Goal: Download file/media

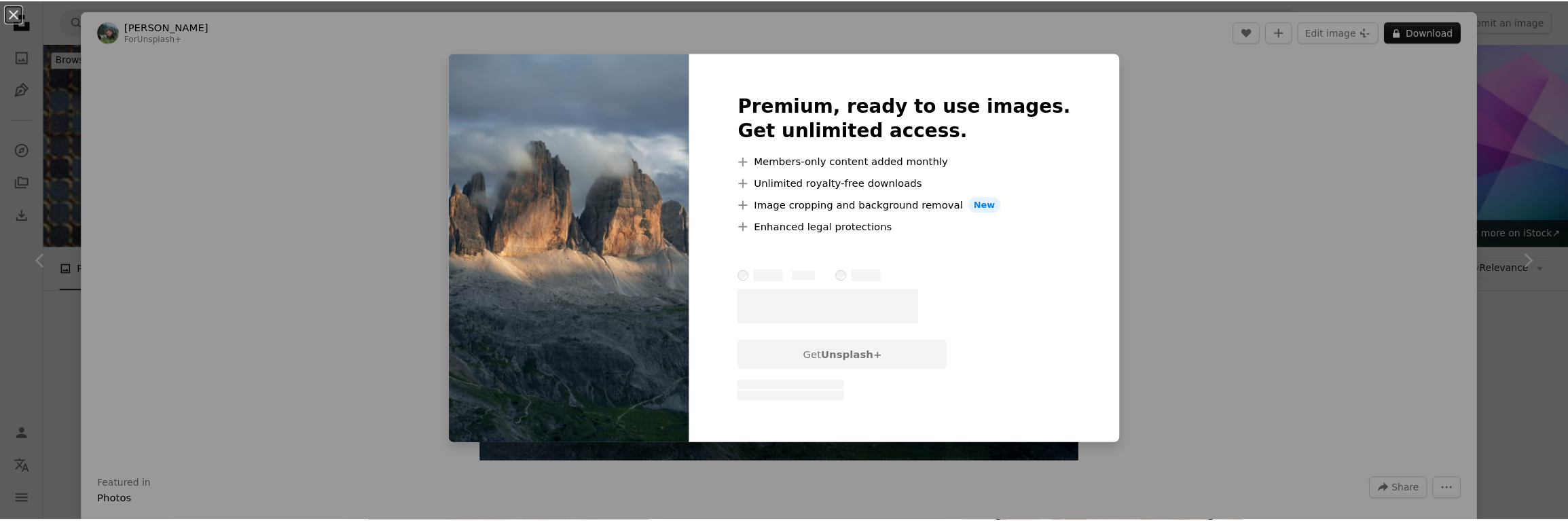
scroll to position [339, 0]
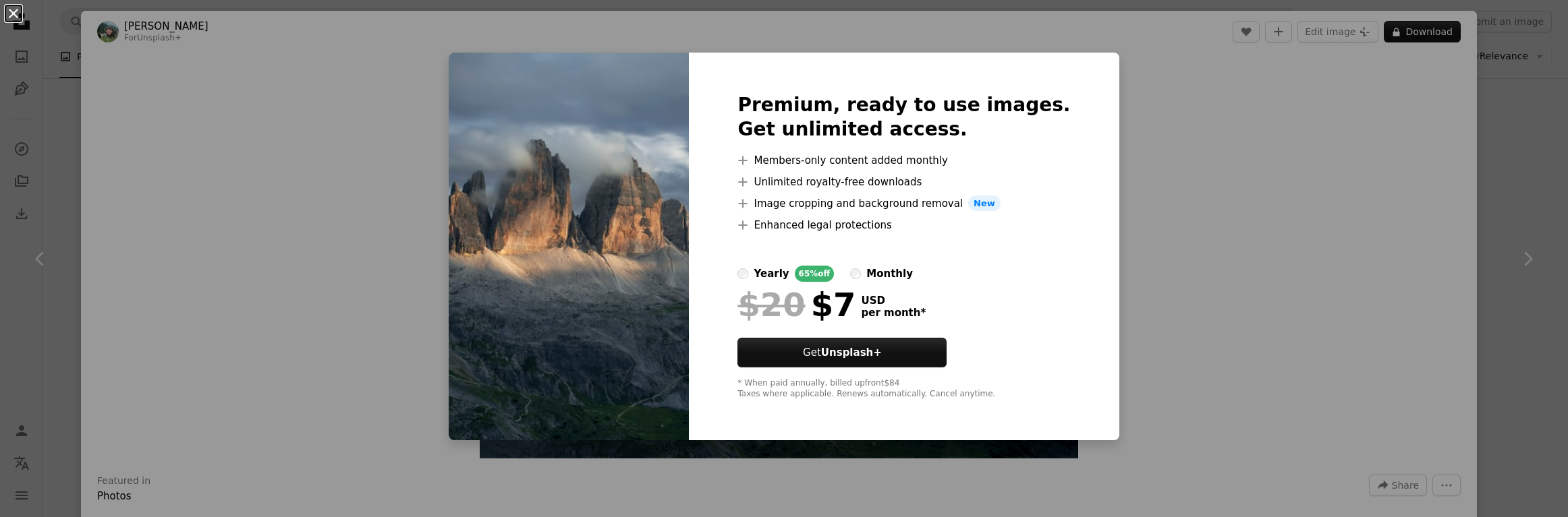
click at [15, 13] on button "An X shape" at bounding box center [14, 14] width 17 height 17
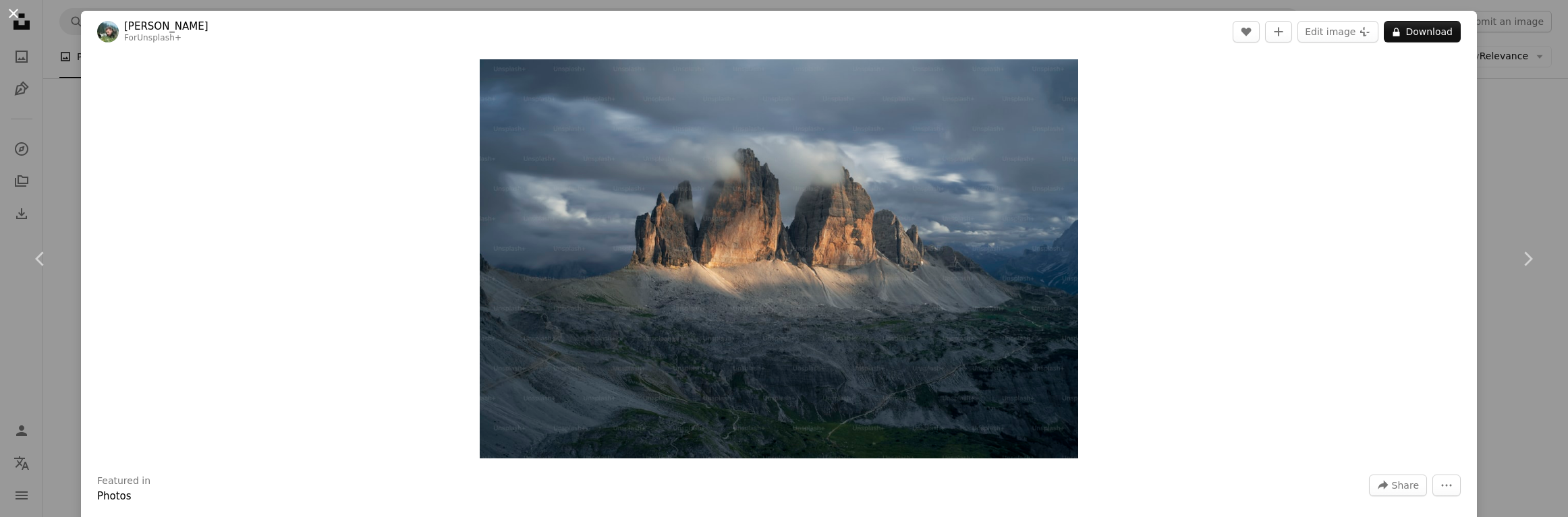
click at [9, 14] on button "An X shape" at bounding box center [14, 14] width 17 height 17
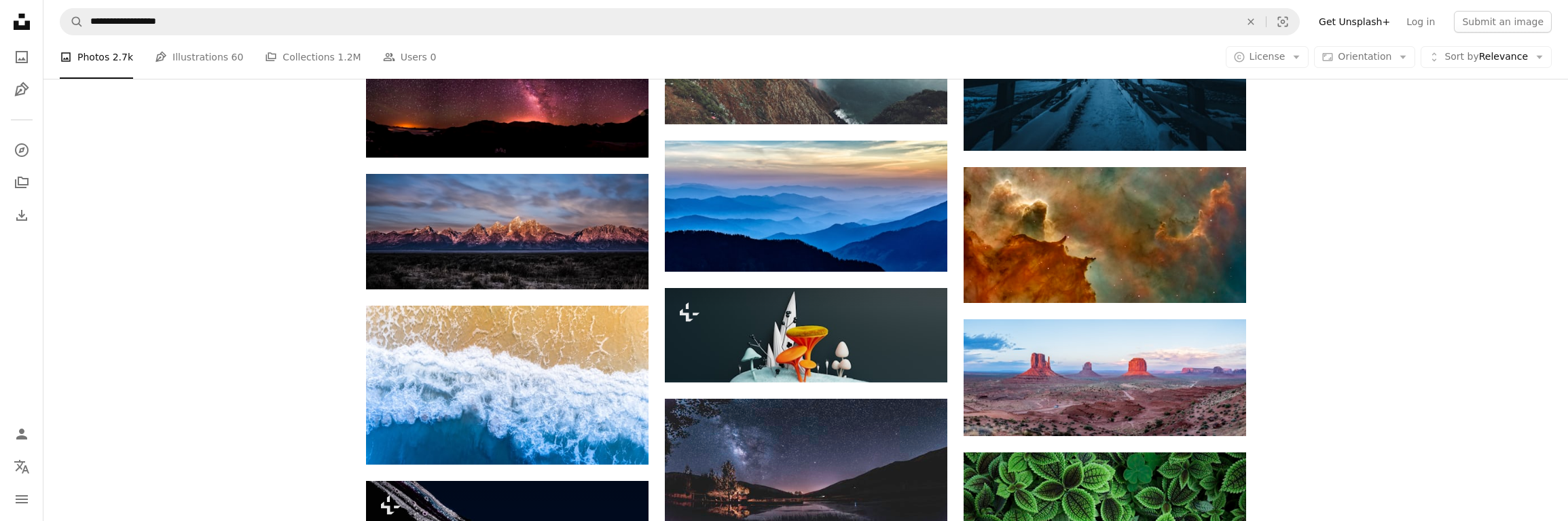
scroll to position [951, 0]
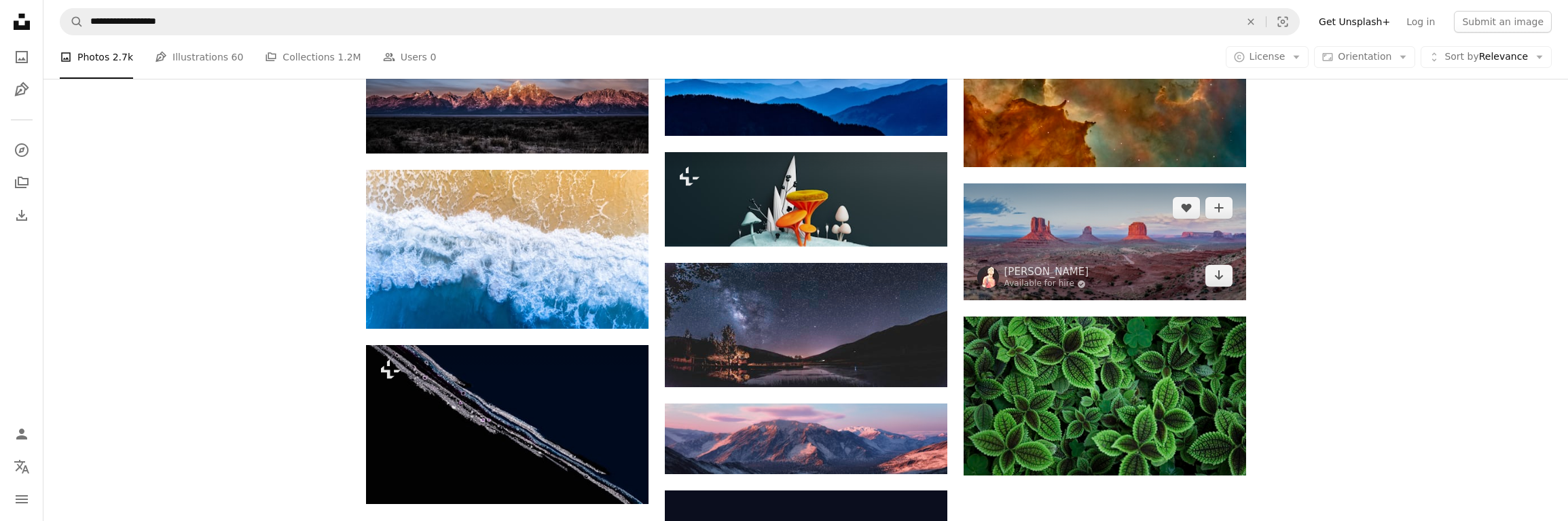
click at [1121, 248] on img at bounding box center [1105, 242] width 283 height 116
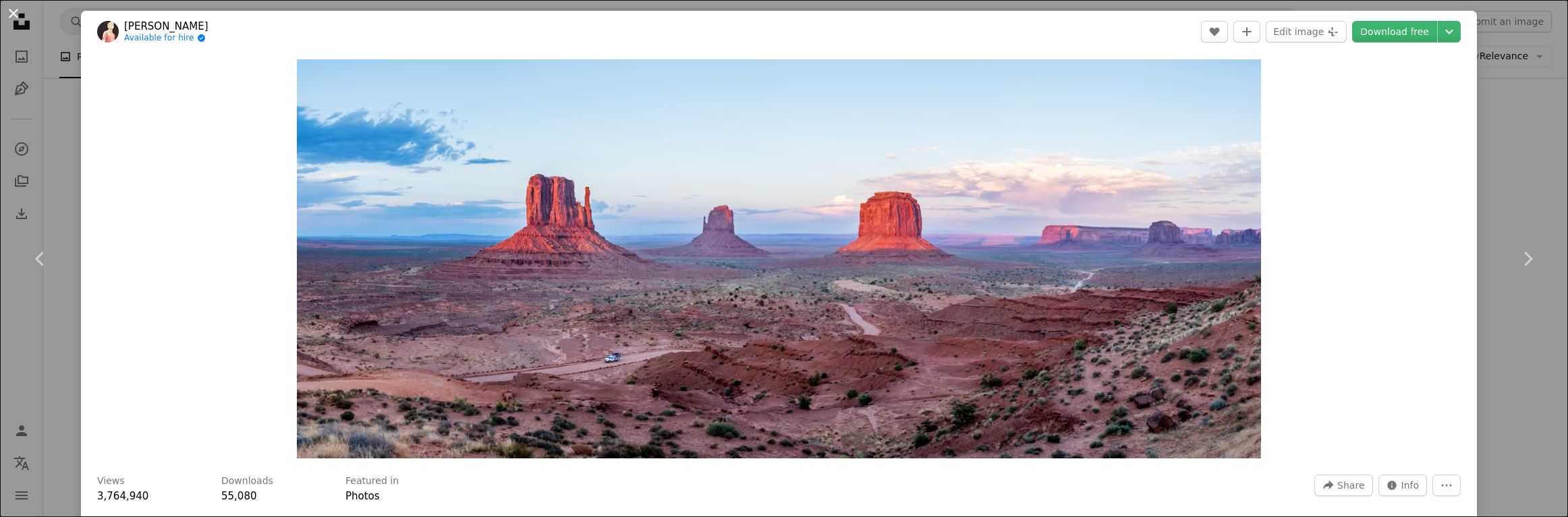
click at [14, 14] on button "An X shape" at bounding box center [14, 14] width 17 height 17
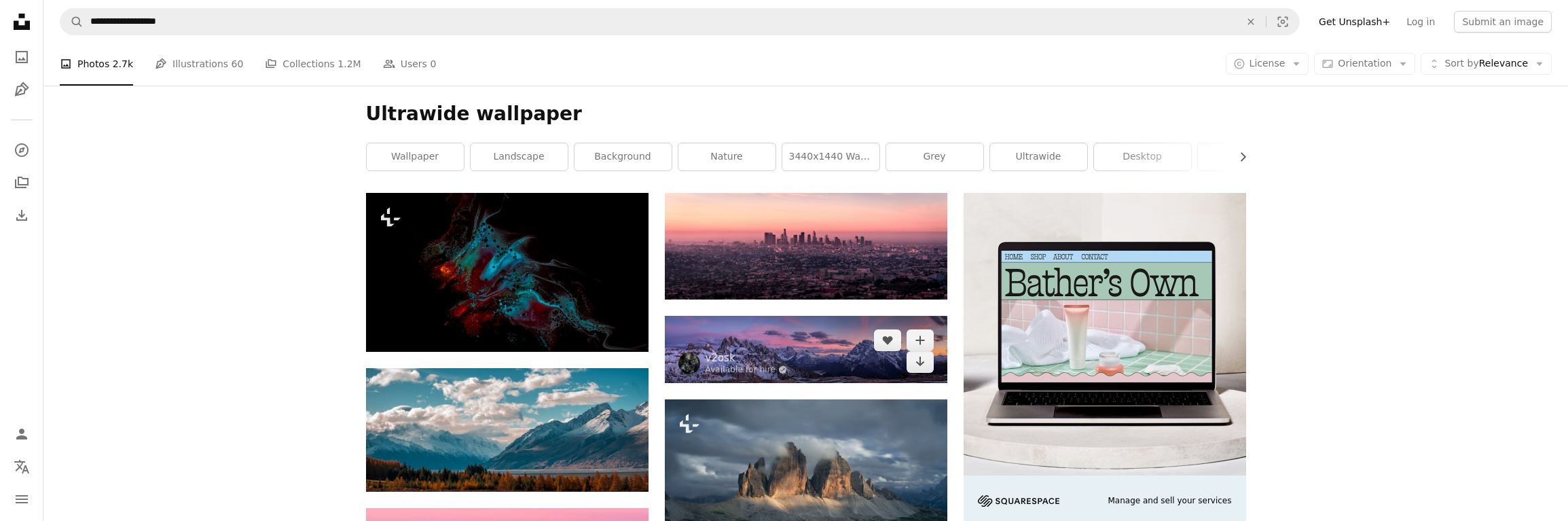
scroll to position [271, 0]
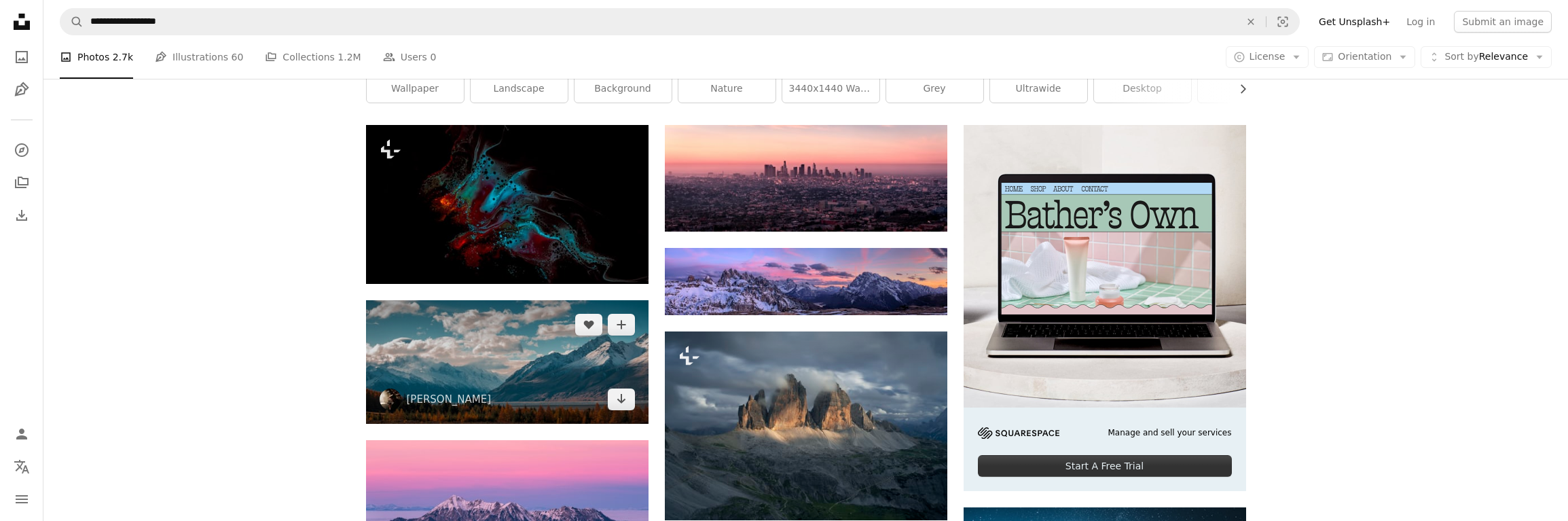
click at [552, 369] on img at bounding box center [507, 361] width 283 height 123
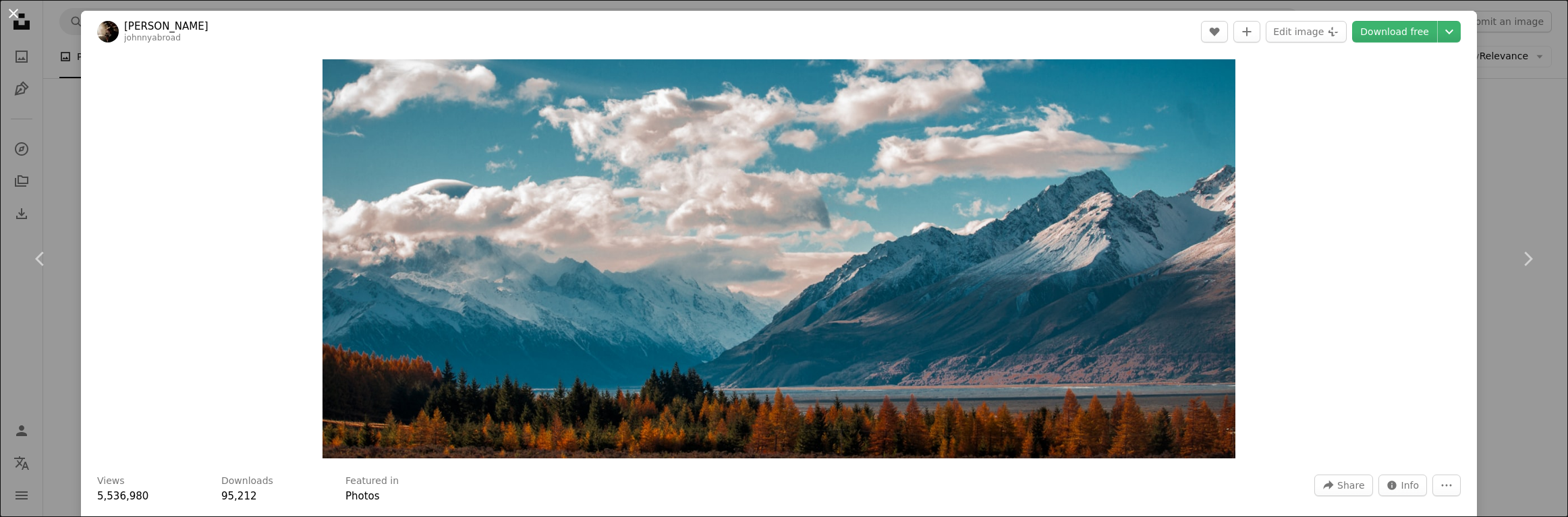
click at [15, 15] on button "An X shape" at bounding box center [14, 14] width 17 height 17
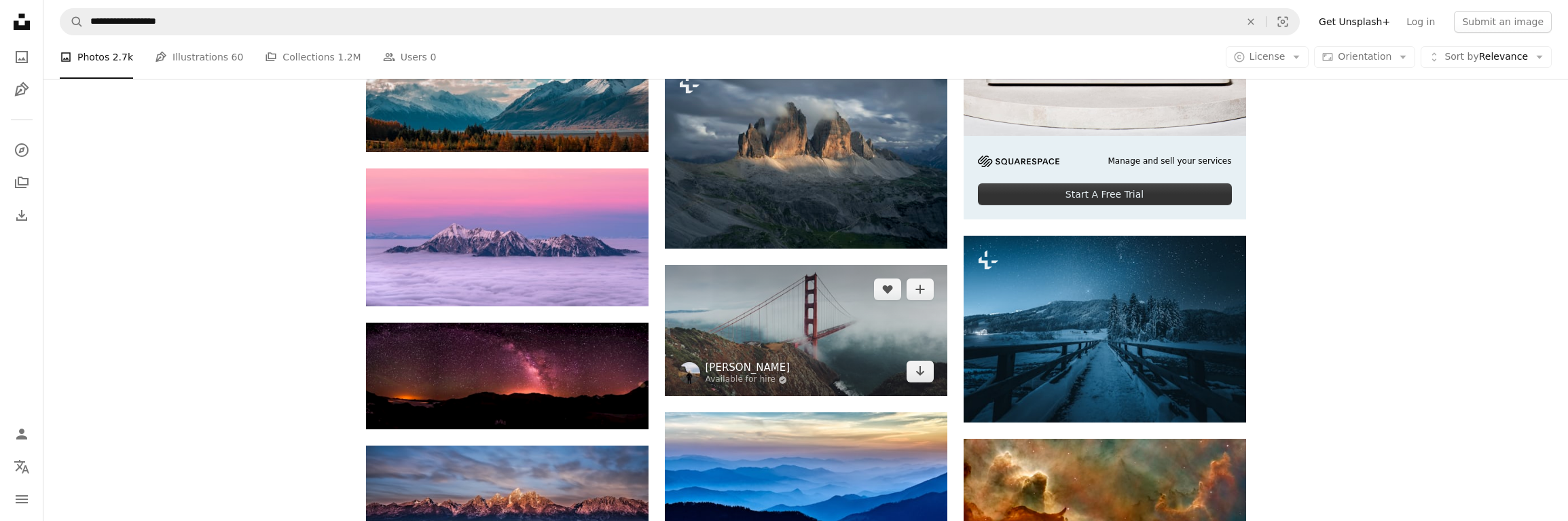
scroll to position [680, 0]
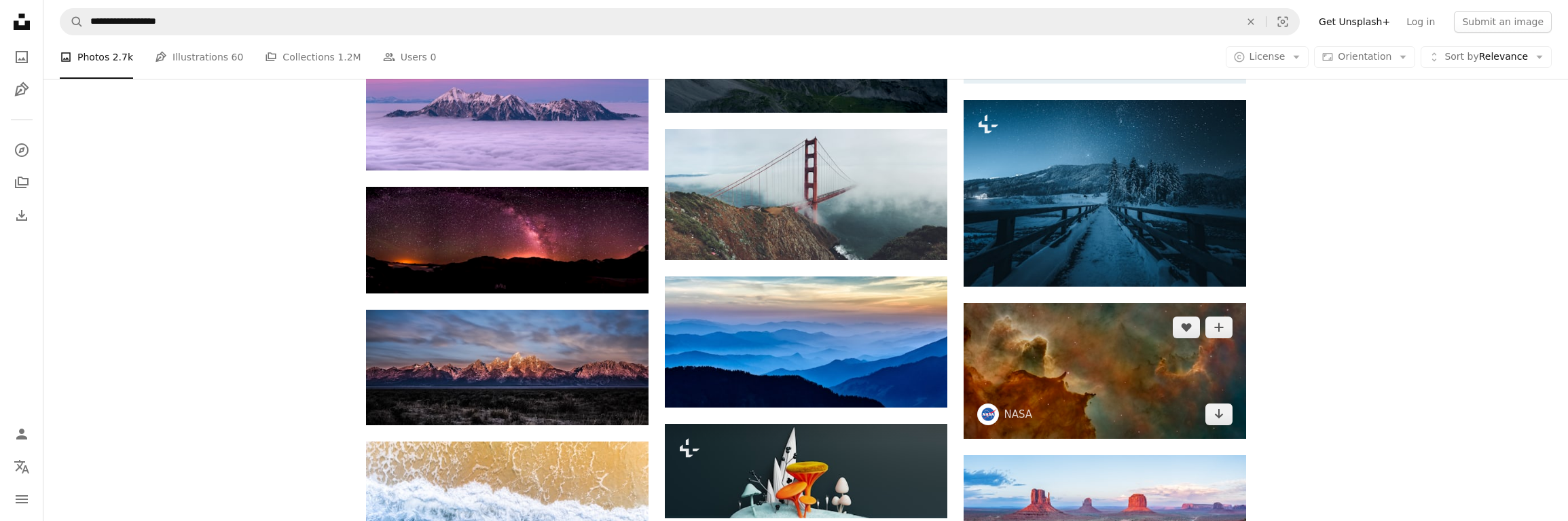
click at [1104, 358] on img at bounding box center [1105, 371] width 283 height 136
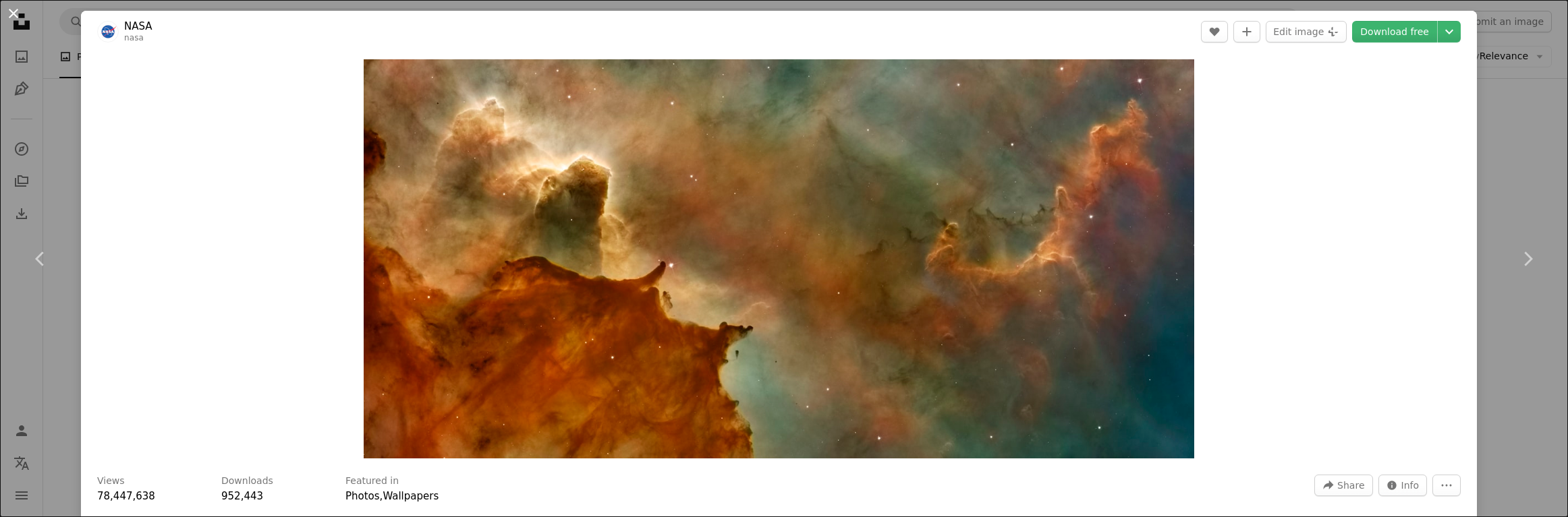
click at [16, 14] on button "An X shape" at bounding box center [14, 14] width 17 height 17
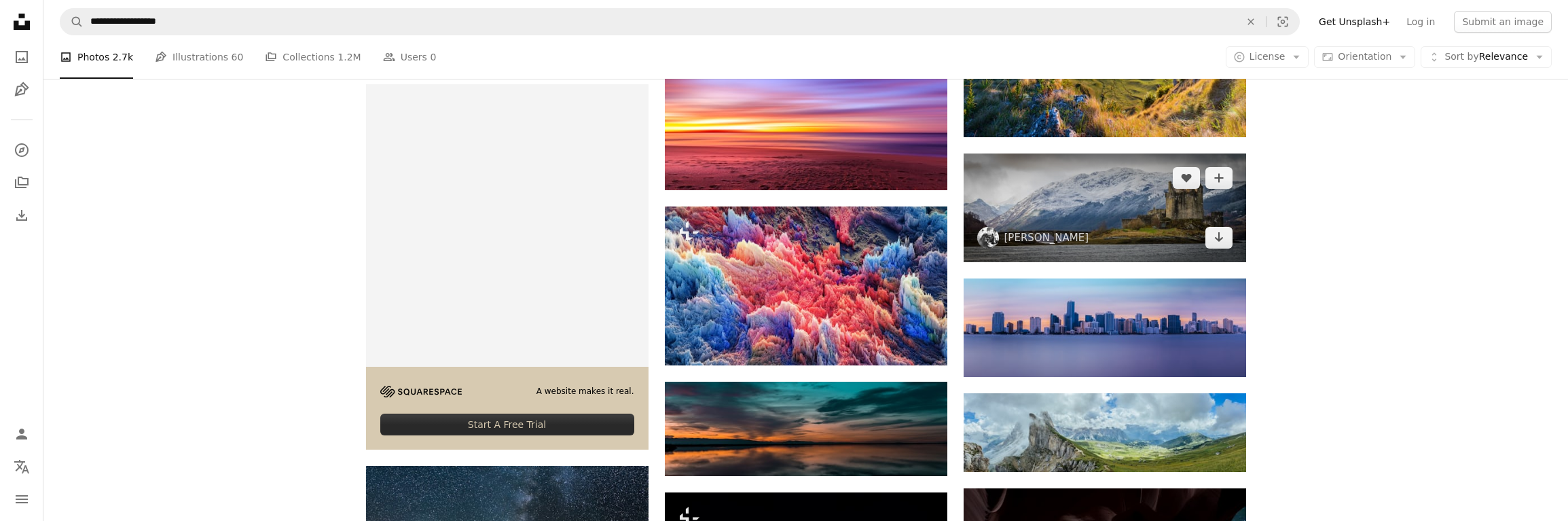
scroll to position [1427, 0]
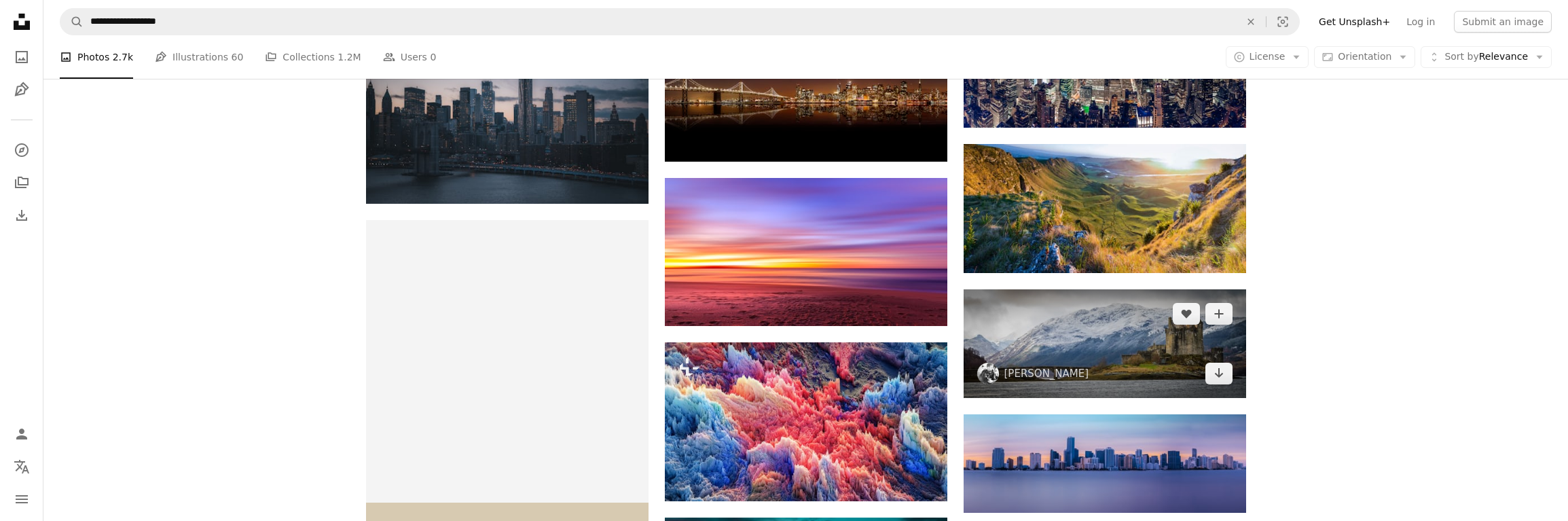
click at [1109, 339] on img at bounding box center [1105, 343] width 283 height 110
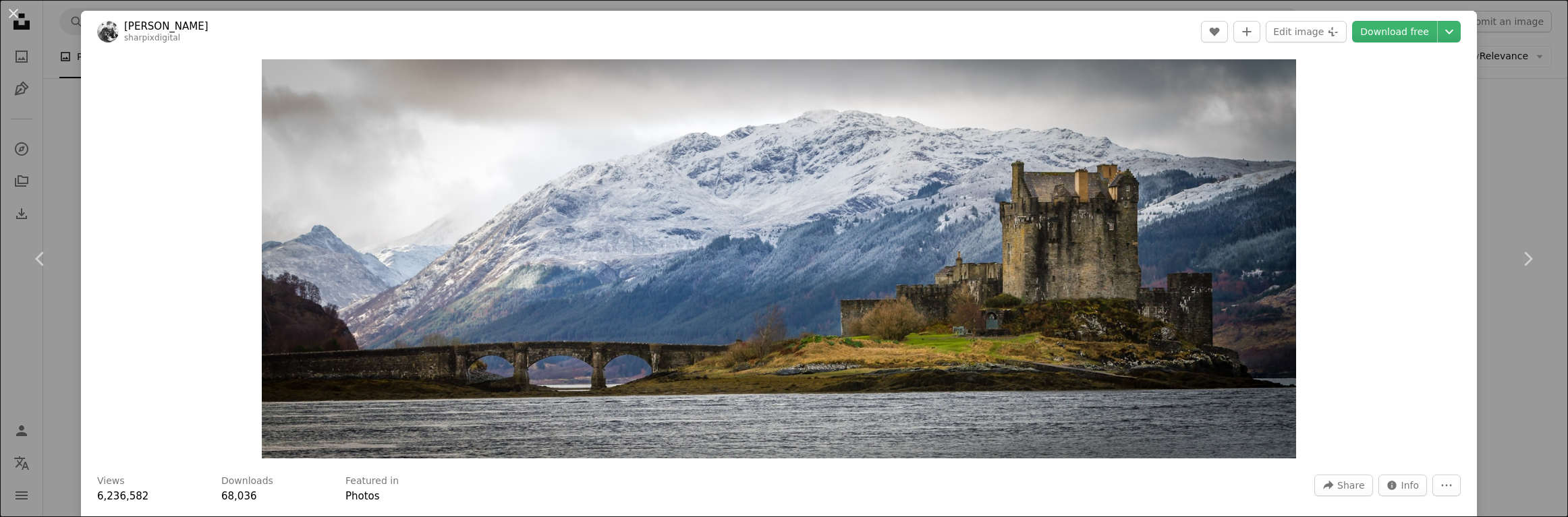
drag, startPoint x: 9, startPoint y: 12, endPoint x: 17, endPoint y: 17, distance: 9.4
click at [10, 12] on button "An X shape" at bounding box center [14, 14] width 17 height 17
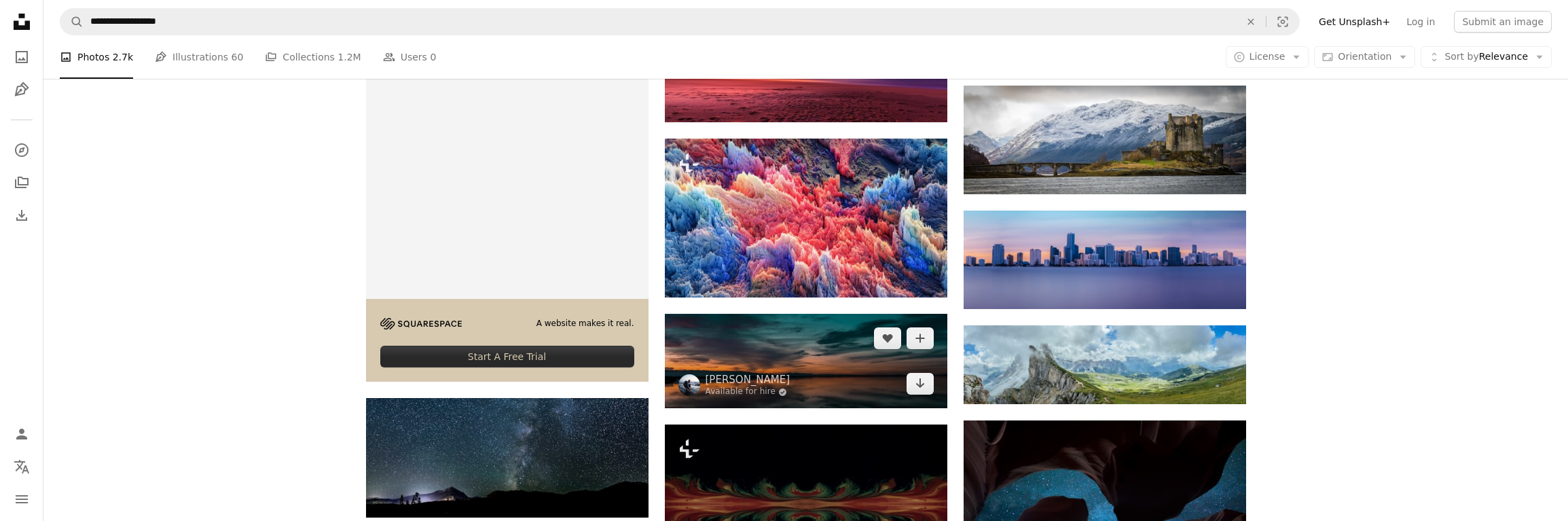
scroll to position [1699, 0]
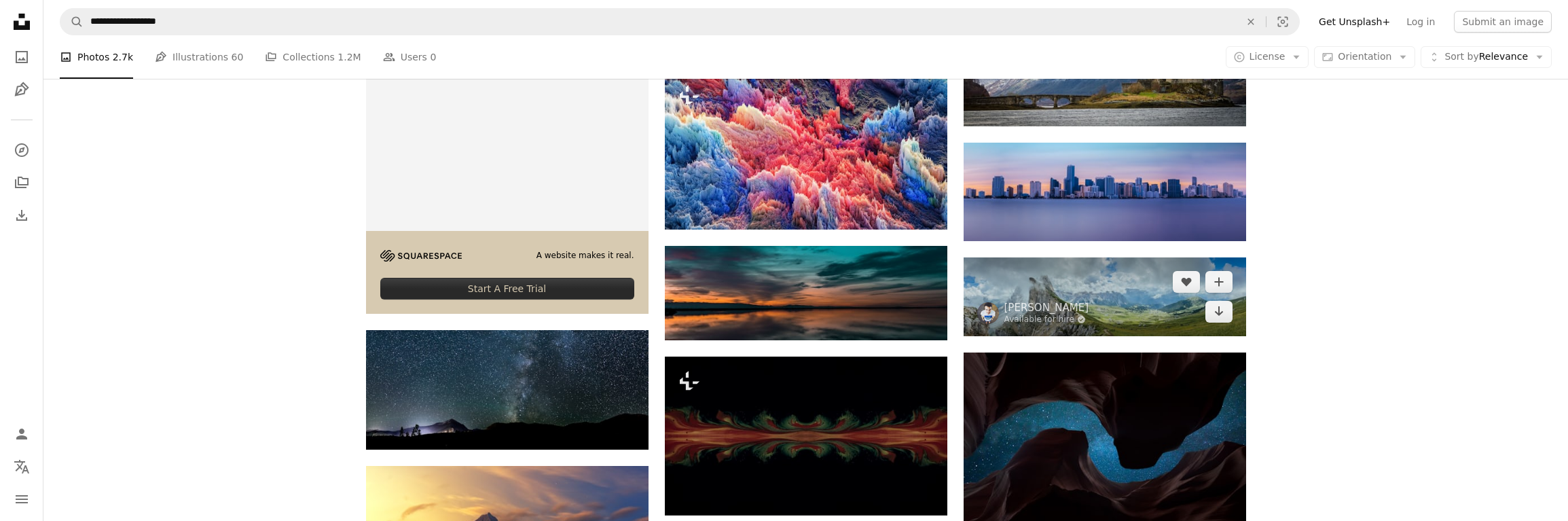
click at [1111, 298] on img at bounding box center [1105, 297] width 283 height 79
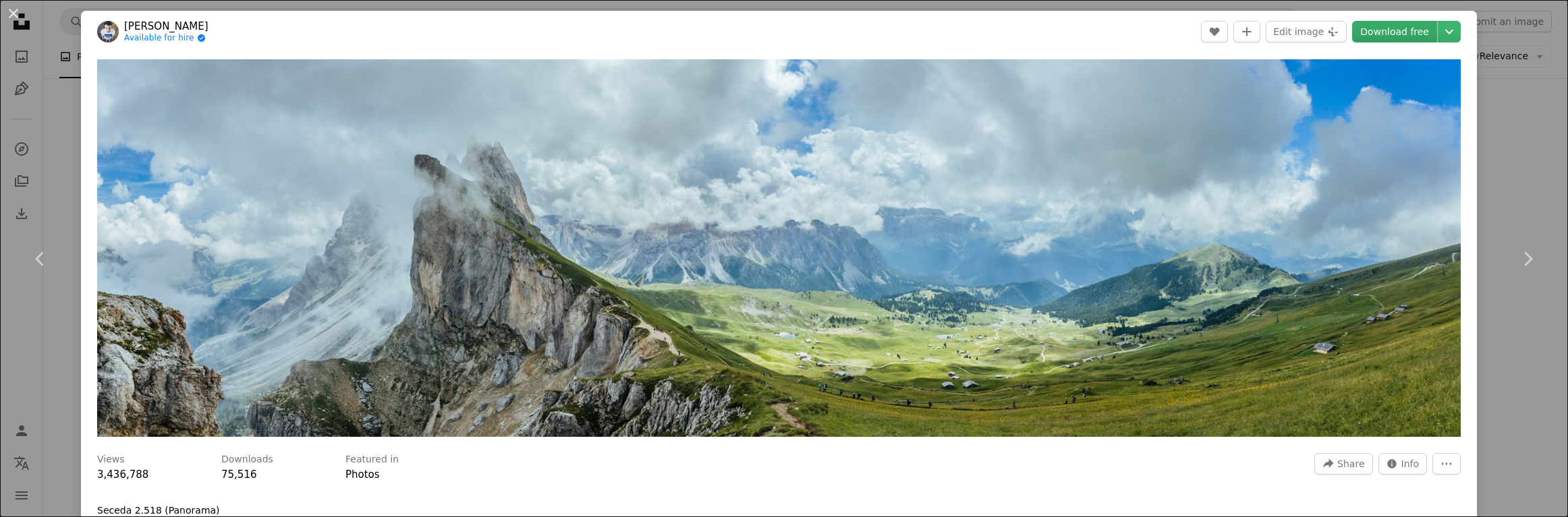
click at [1384, 24] on link "Download free" at bounding box center [1394, 31] width 85 height 22
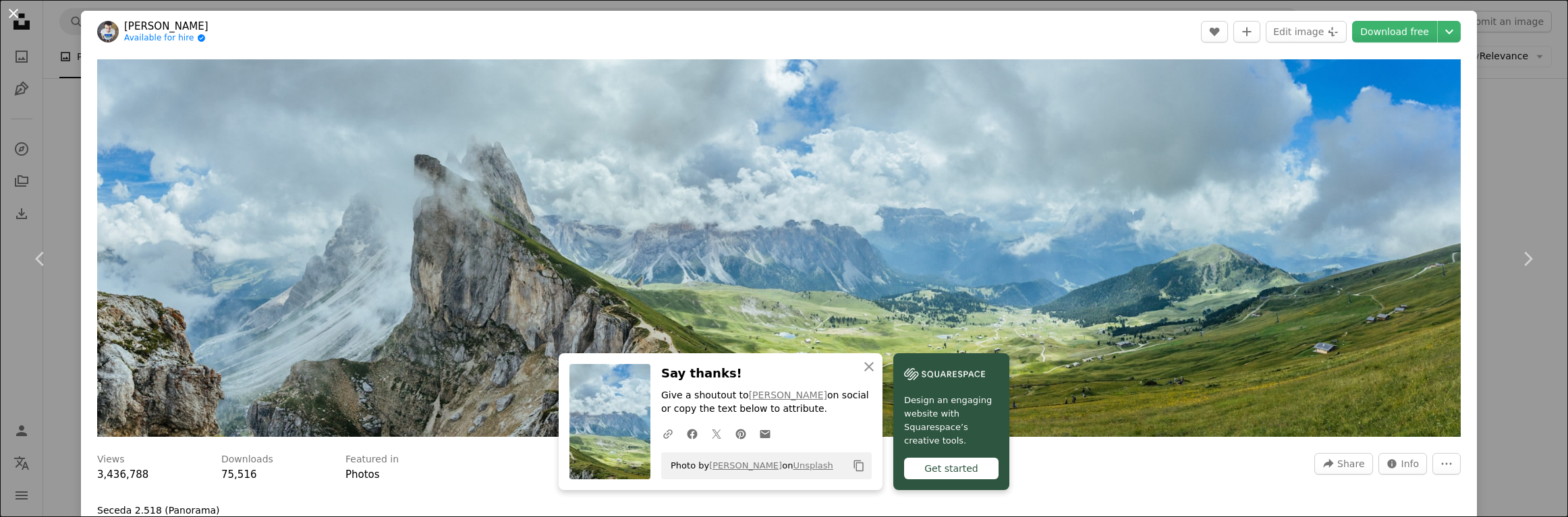
click at [12, 13] on button "An X shape" at bounding box center [14, 14] width 17 height 17
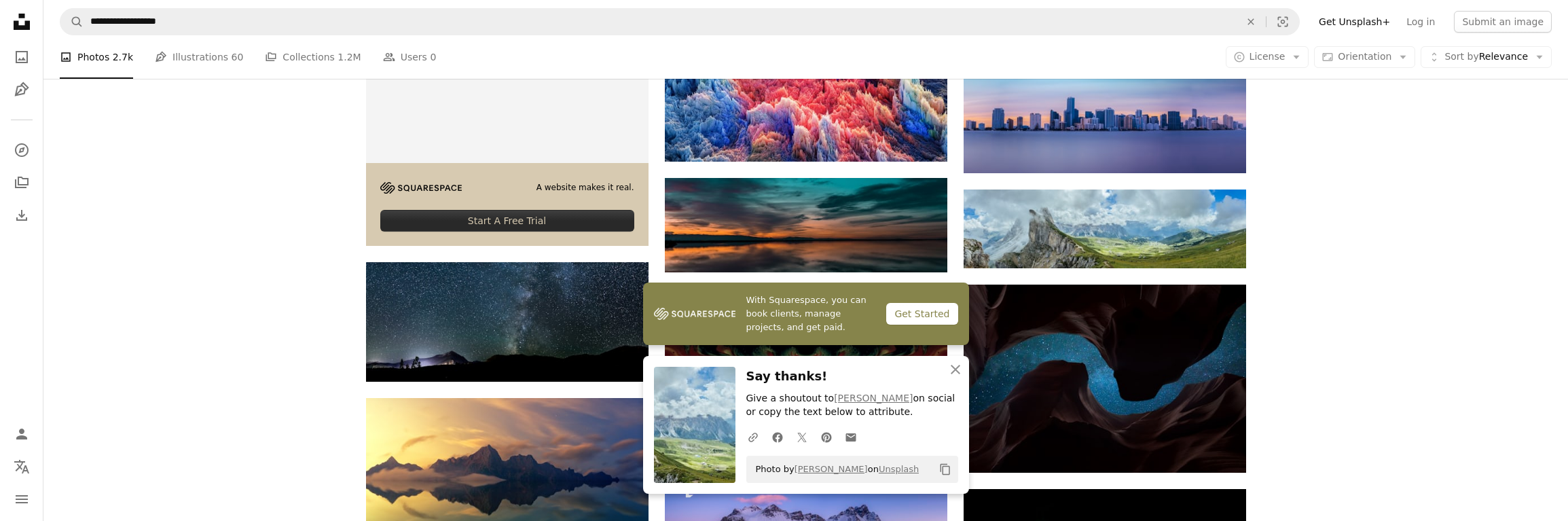
scroll to position [1902, 0]
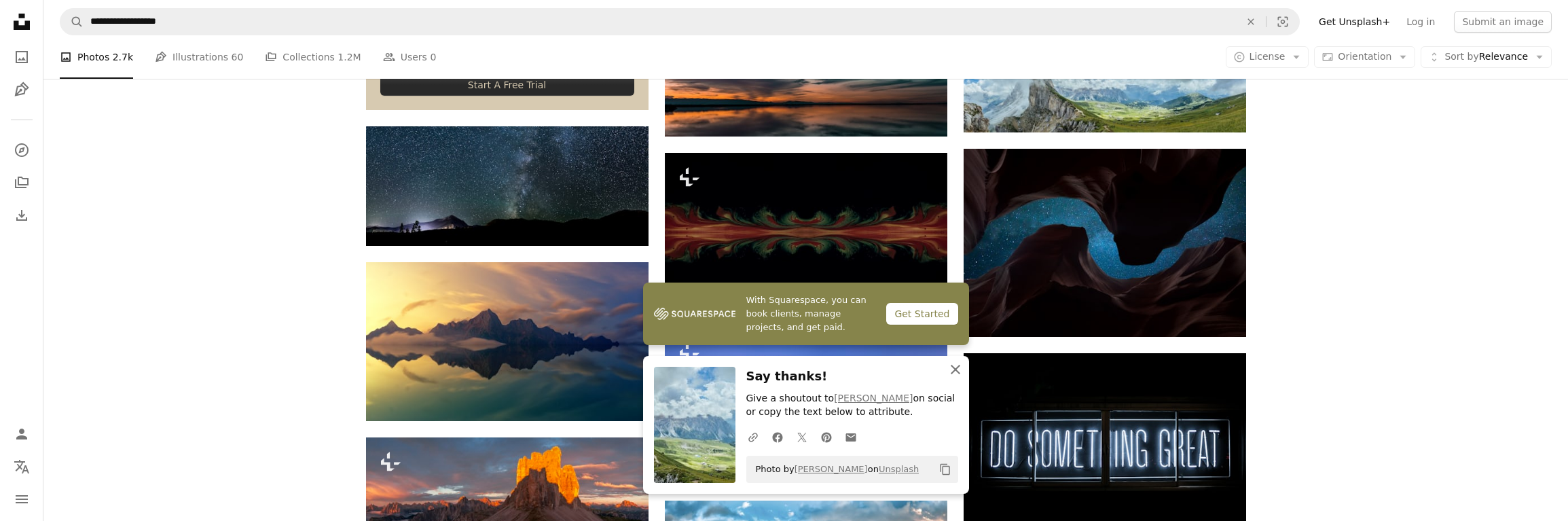
click at [959, 366] on icon "button" at bounding box center [956, 370] width 10 height 10
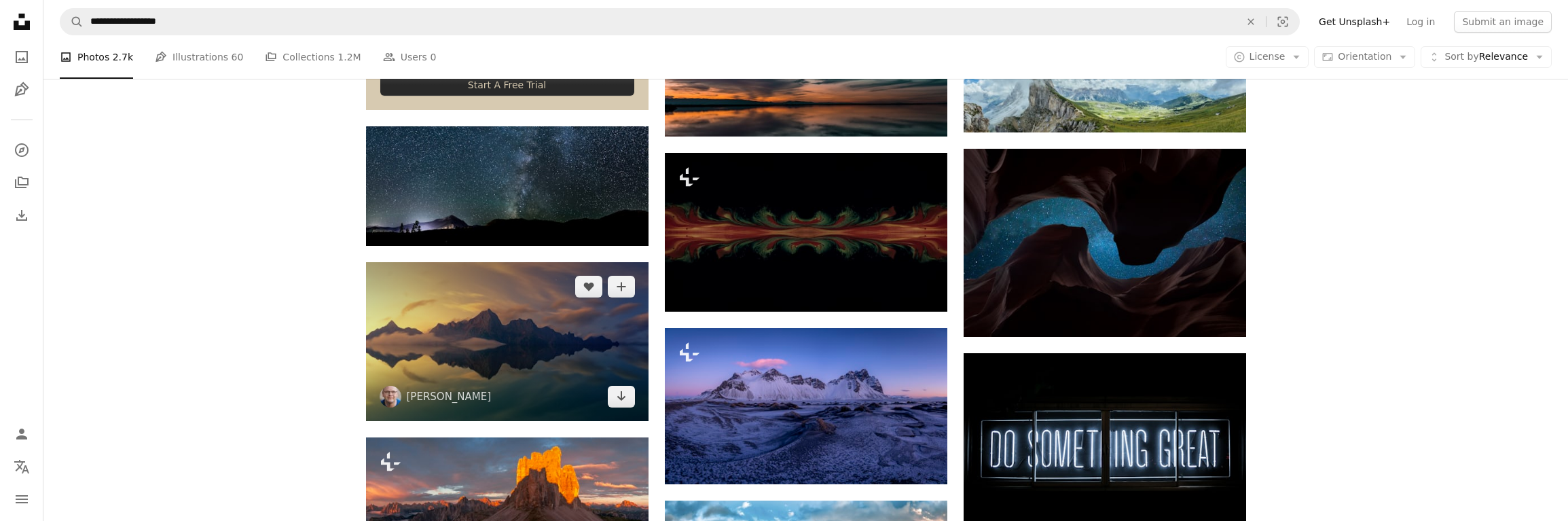
click at [564, 350] on img at bounding box center [507, 341] width 283 height 159
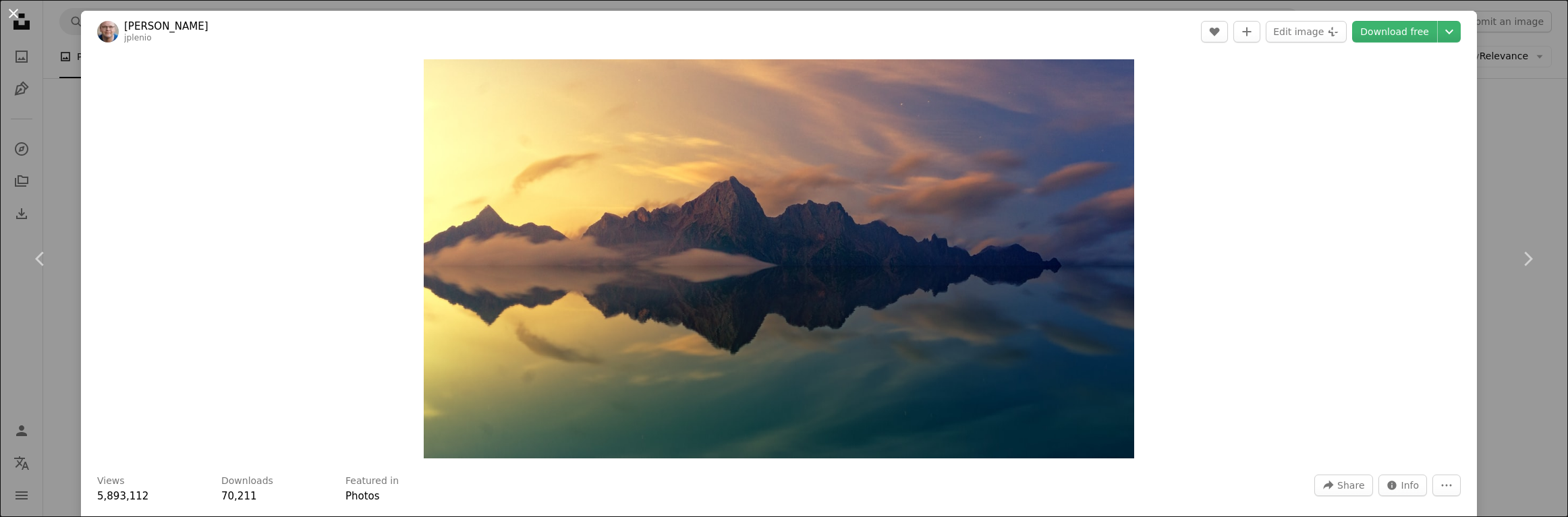
click at [8, 13] on button "An X shape" at bounding box center [14, 14] width 17 height 17
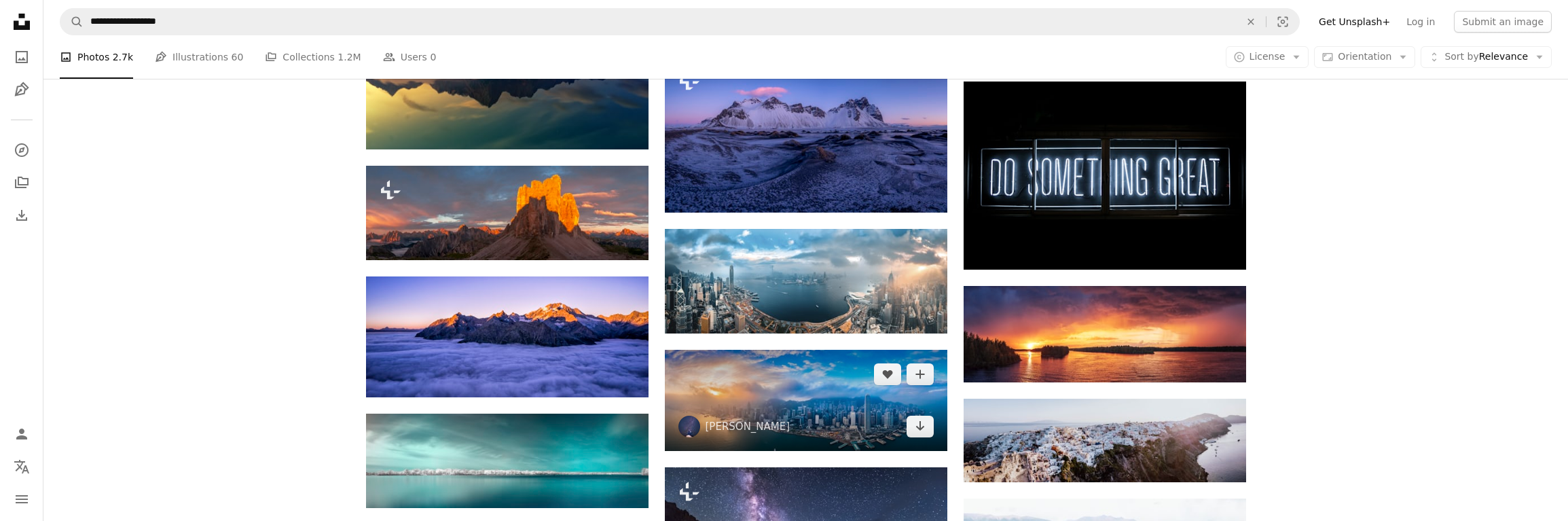
scroll to position [2311, 0]
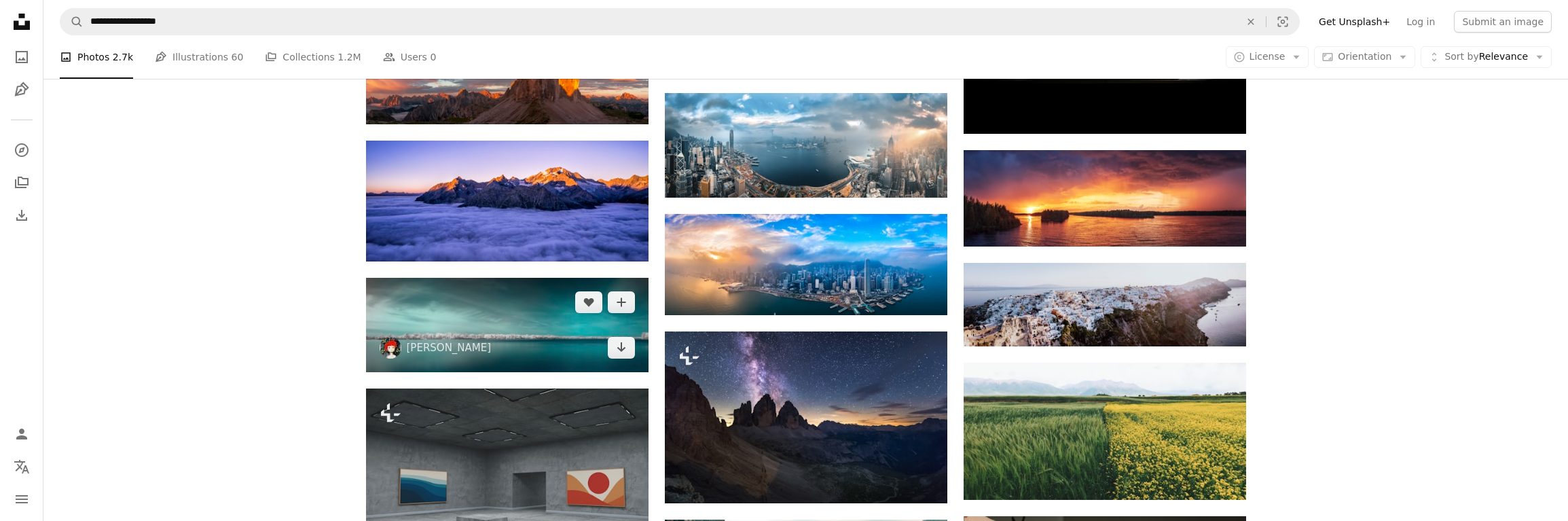
click at [540, 307] on img at bounding box center [507, 326] width 283 height 95
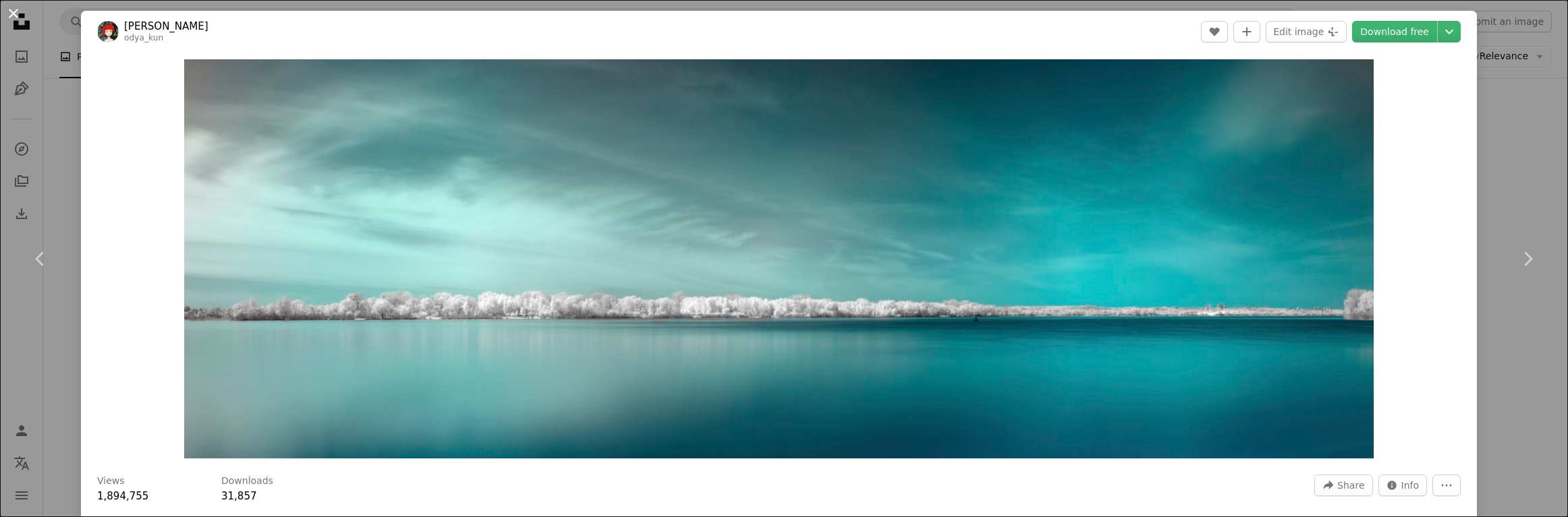
click at [18, 19] on button "An X shape" at bounding box center [14, 14] width 17 height 17
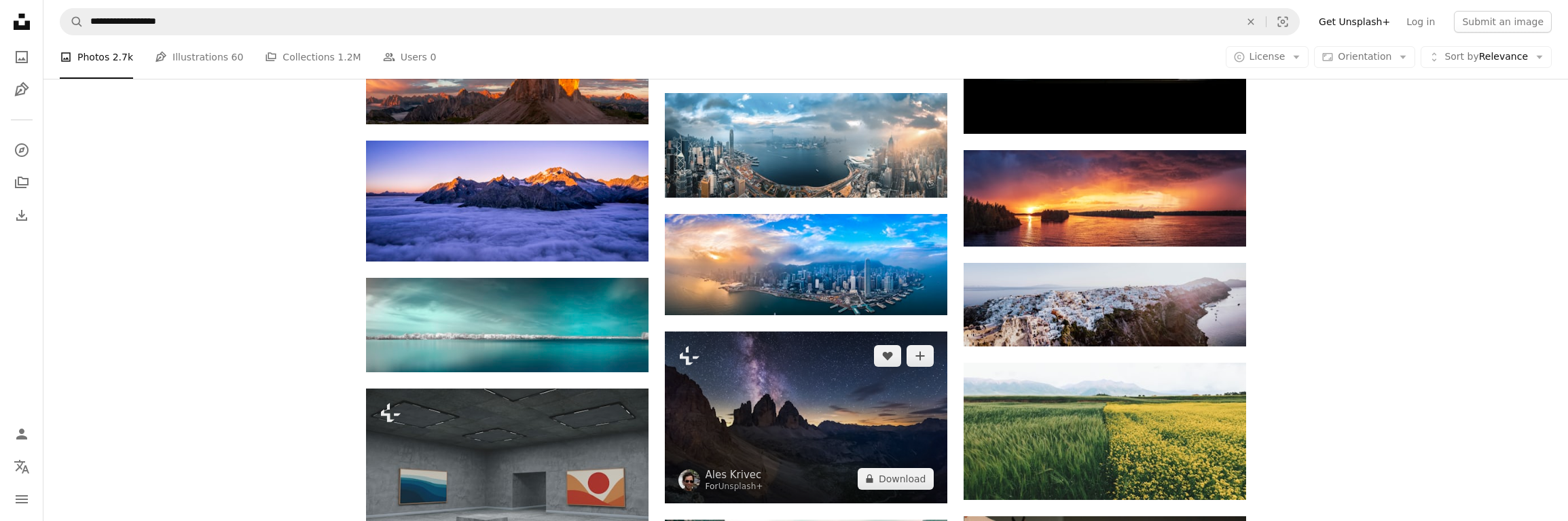
click at [843, 386] on img at bounding box center [806, 417] width 283 height 172
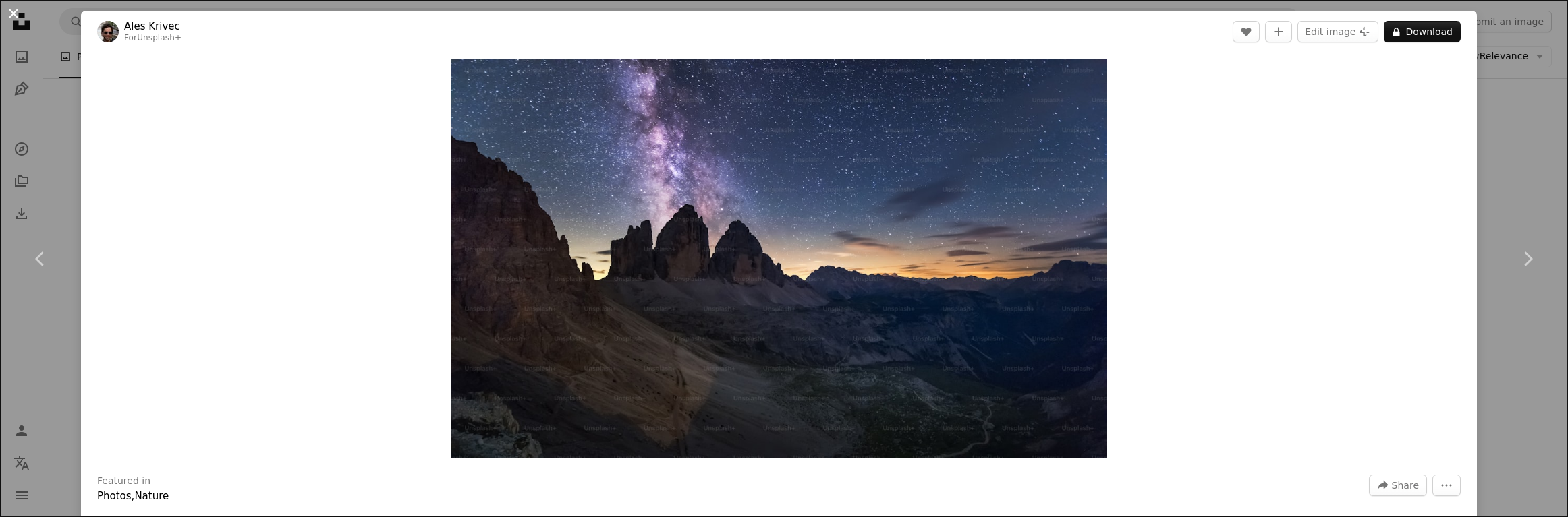
click at [8, 13] on button "An X shape" at bounding box center [14, 14] width 17 height 17
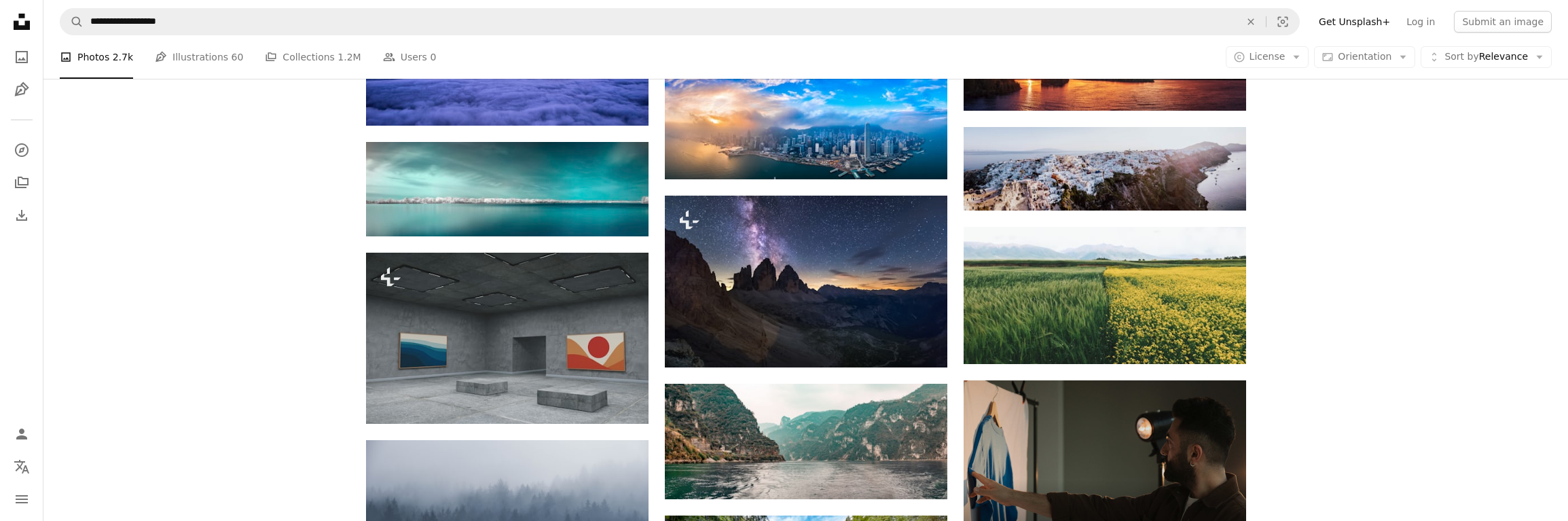
scroll to position [2514, 0]
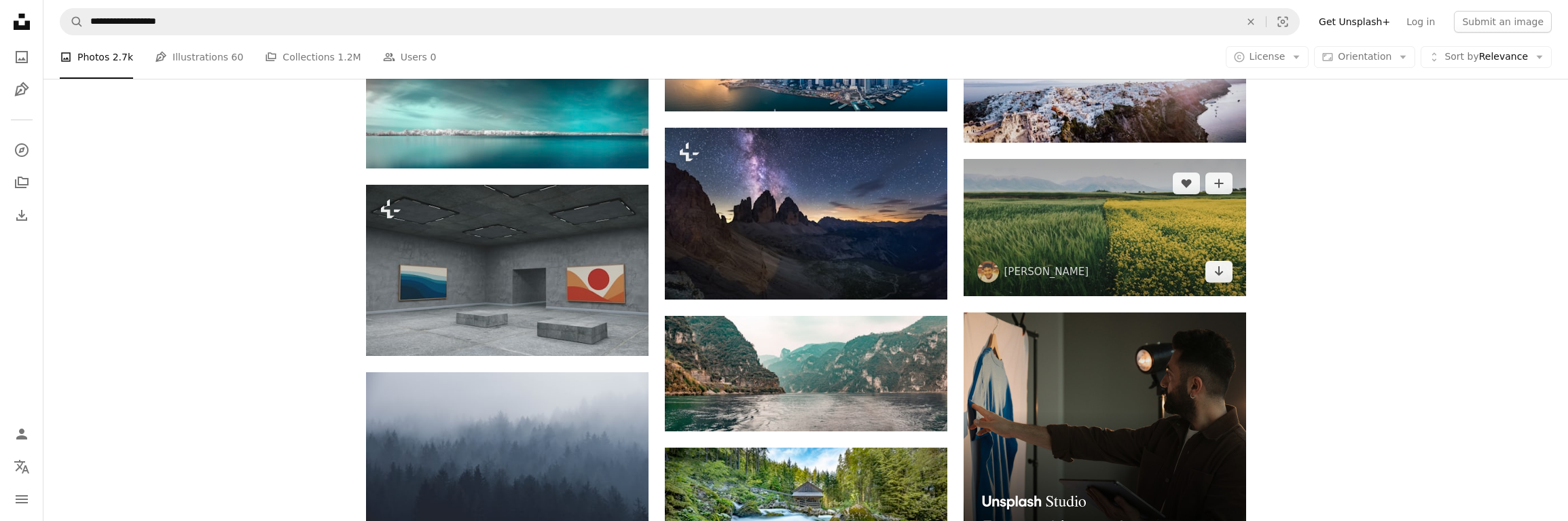
click at [1071, 235] on img at bounding box center [1105, 227] width 283 height 137
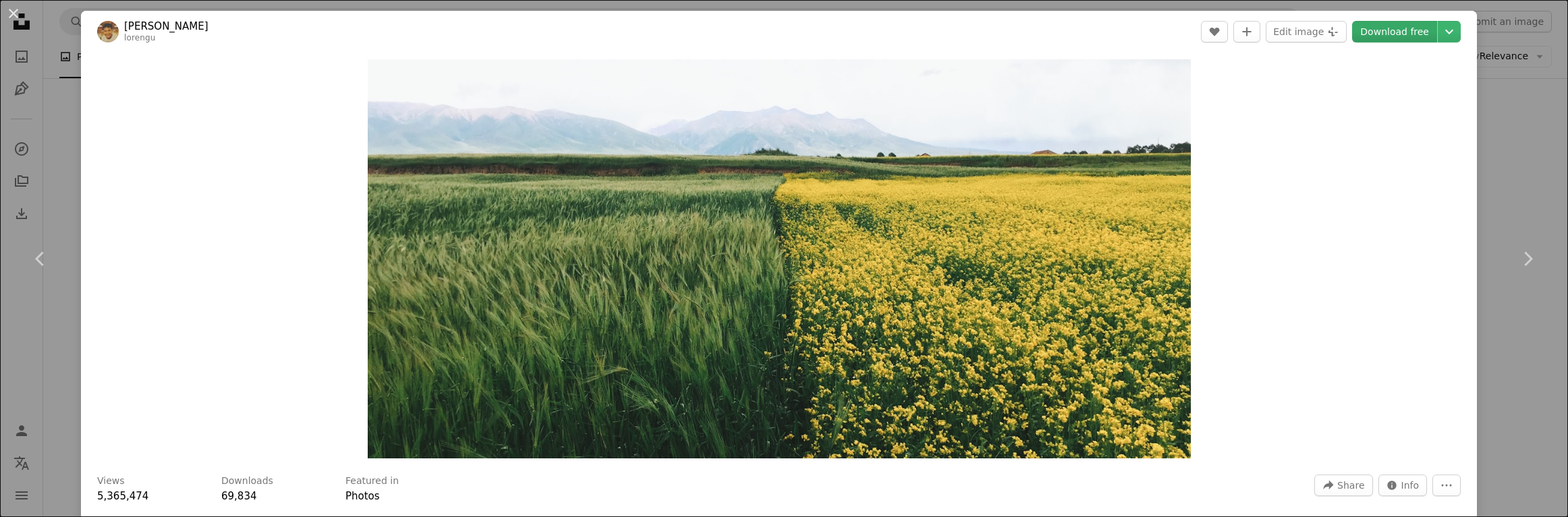
click at [1384, 33] on link "Download free" at bounding box center [1394, 31] width 85 height 22
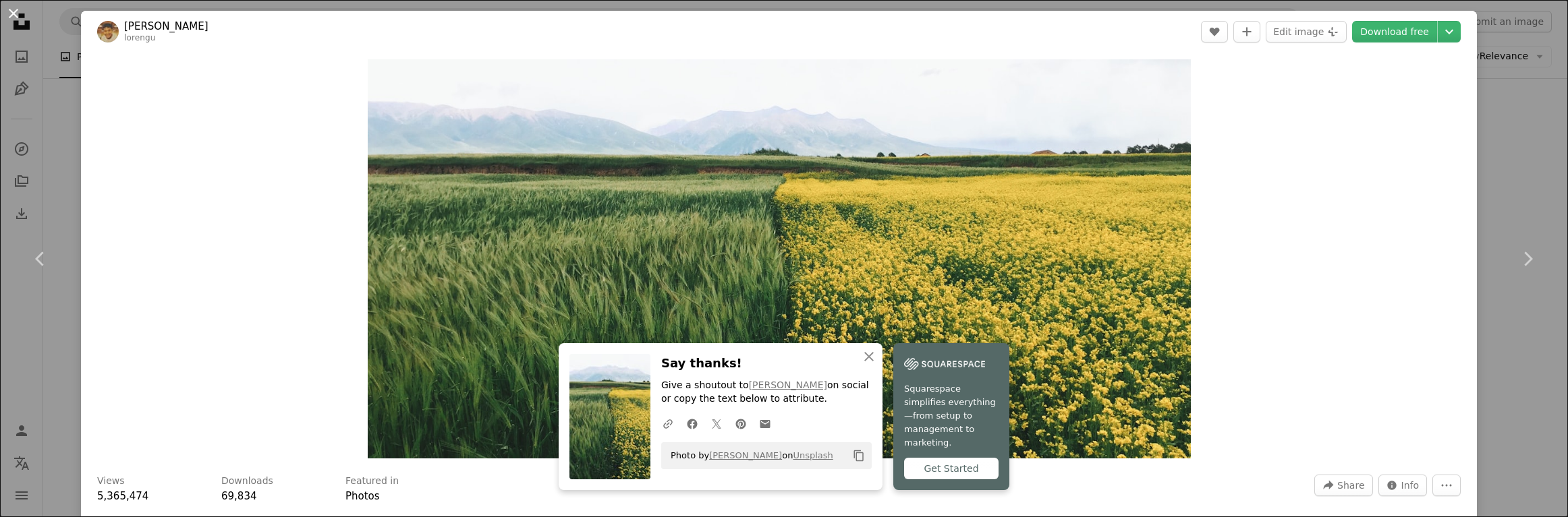
click at [16, 18] on button "An X shape" at bounding box center [14, 14] width 17 height 17
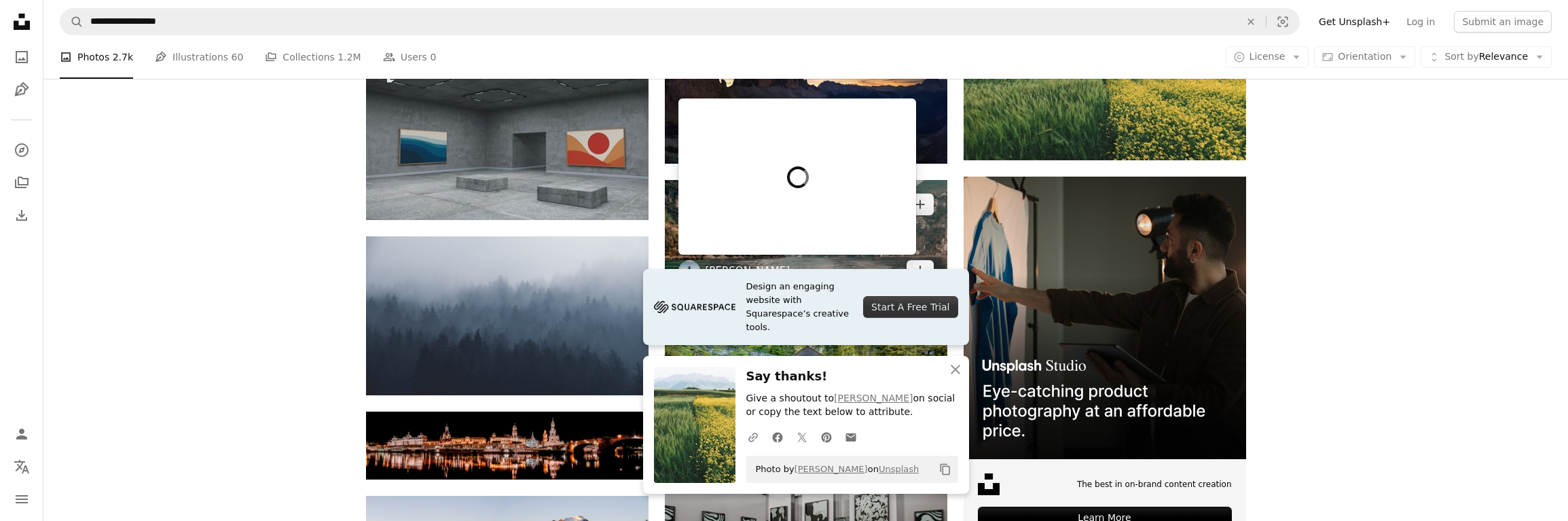
scroll to position [2787, 0]
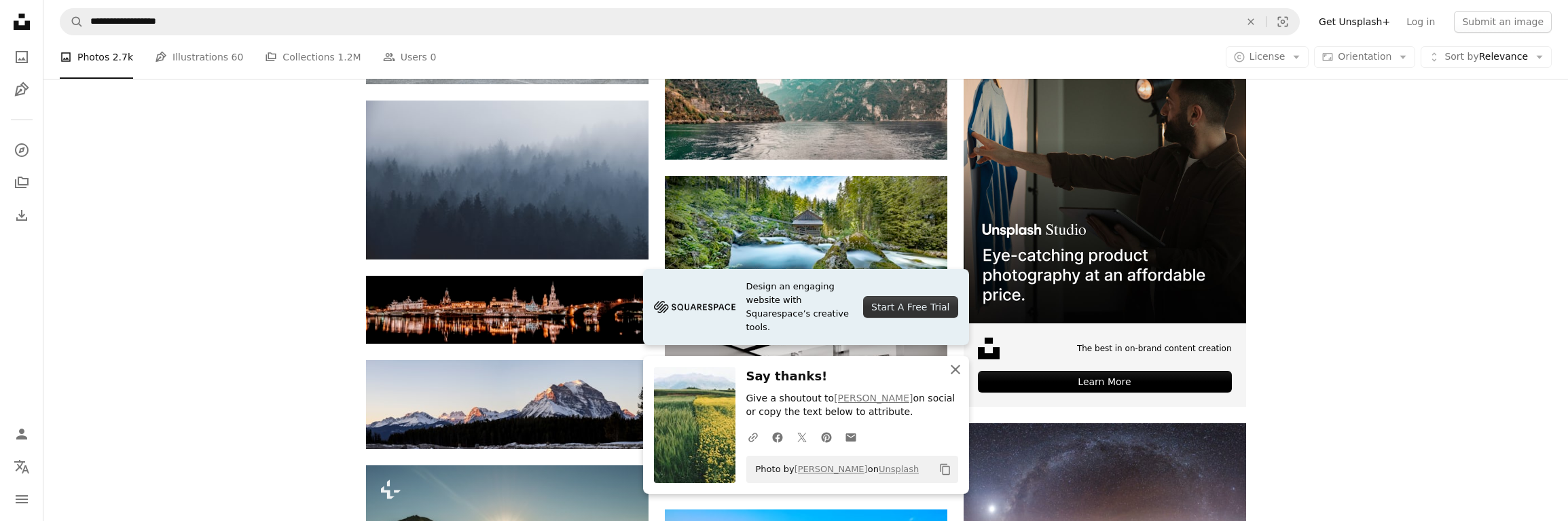
click at [958, 371] on icon "button" at bounding box center [956, 370] width 10 height 10
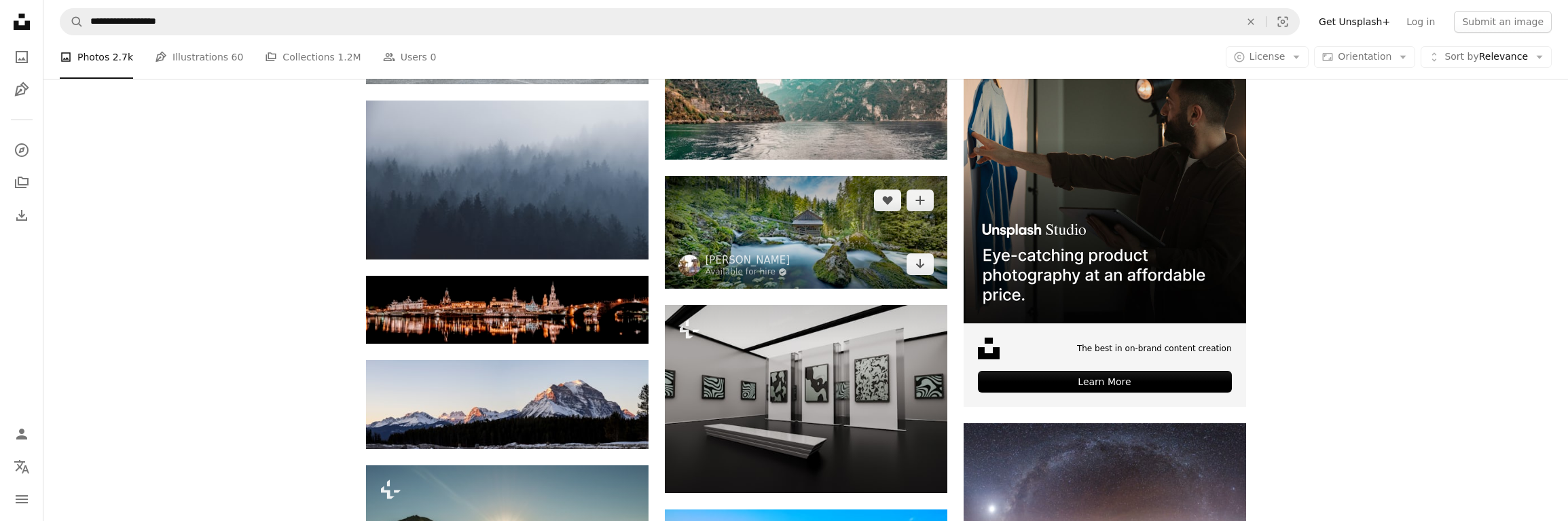
click at [781, 211] on img at bounding box center [806, 232] width 283 height 112
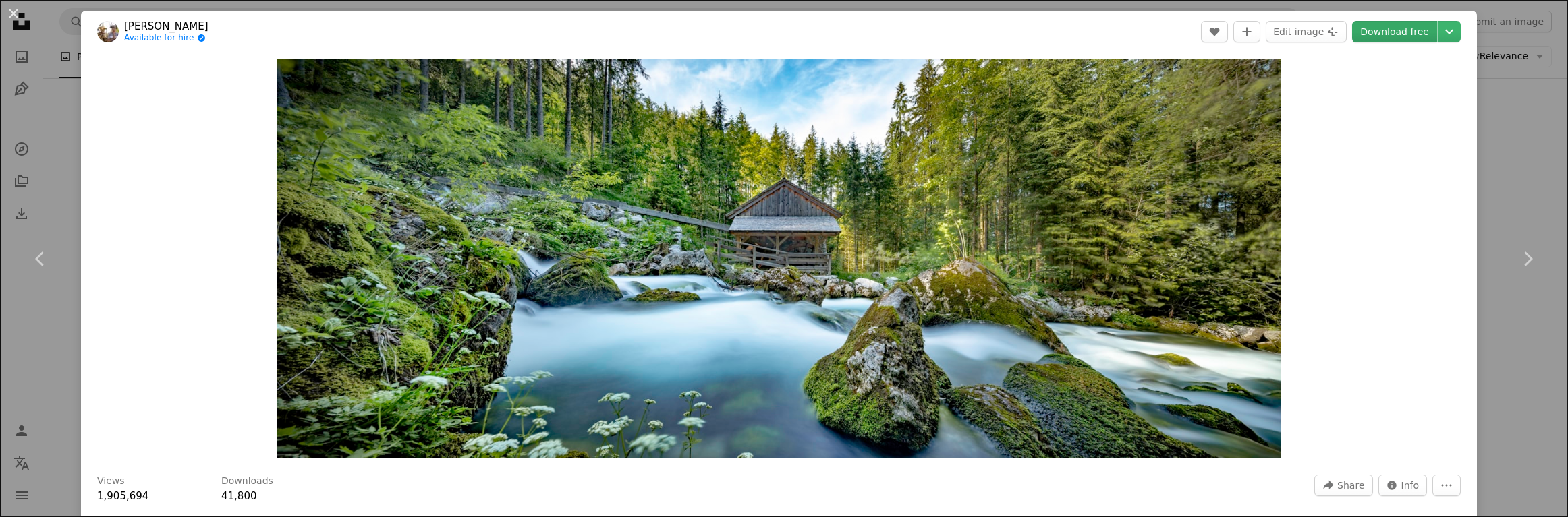
click at [1371, 27] on link "Download free" at bounding box center [1394, 31] width 85 height 22
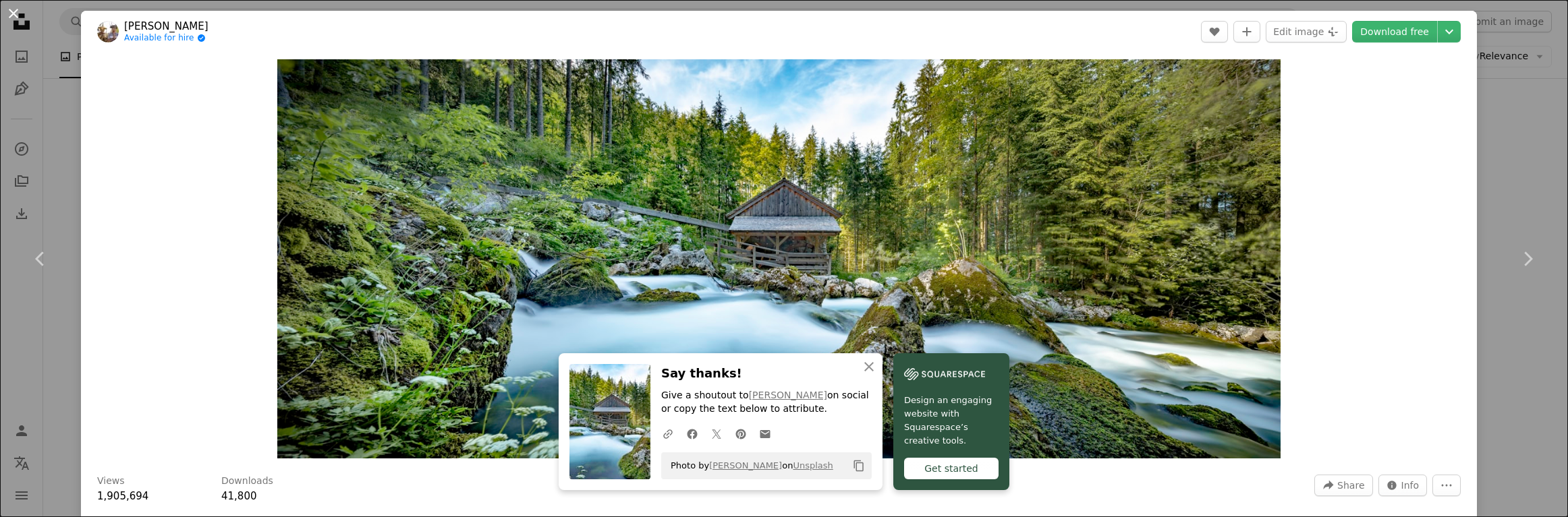
click at [18, 14] on button "An X shape" at bounding box center [14, 14] width 17 height 17
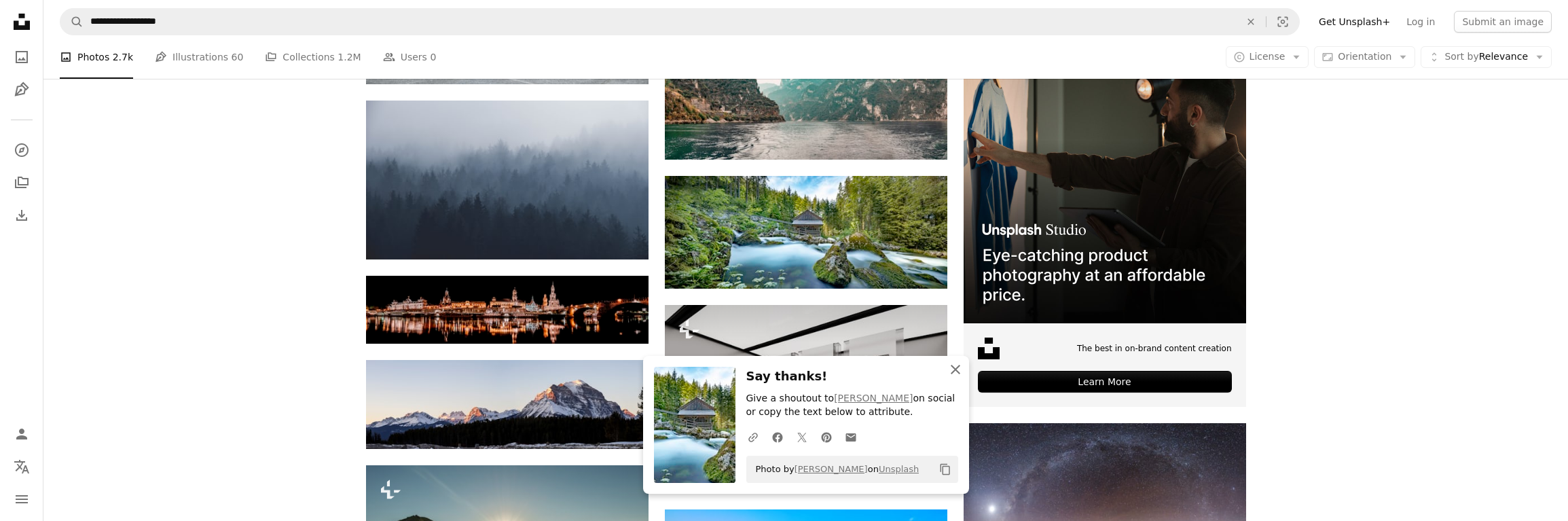
click at [959, 371] on icon "An X shape" at bounding box center [956, 369] width 17 height 17
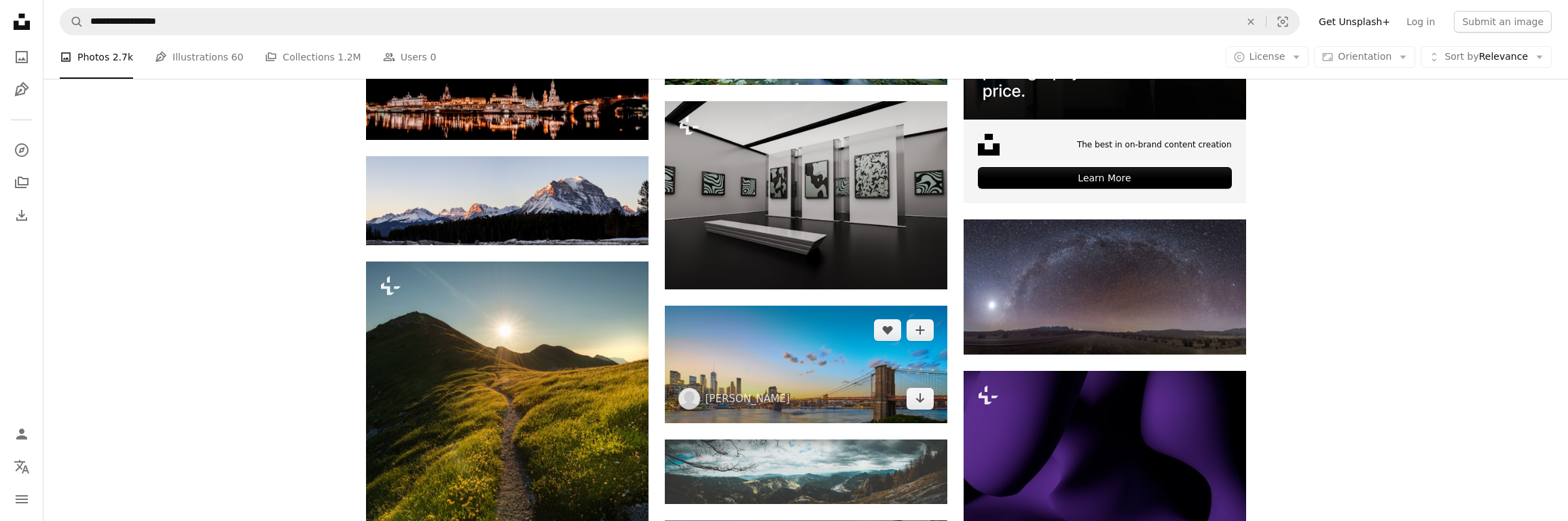
scroll to position [3058, 0]
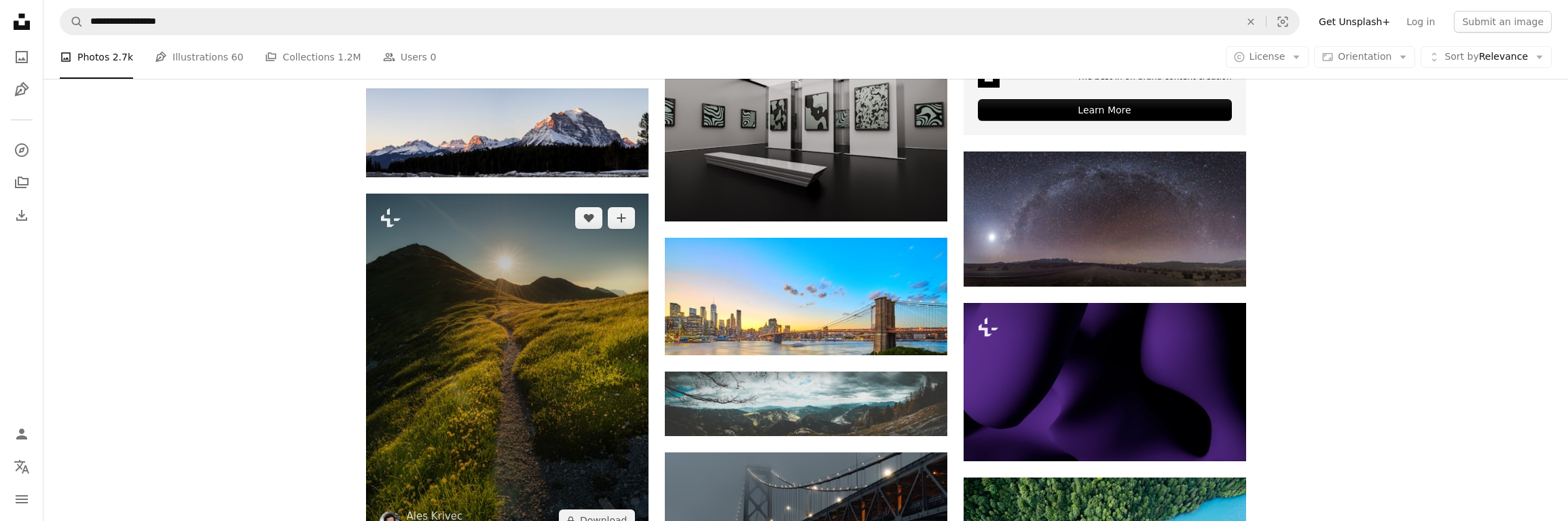
click at [522, 334] on img at bounding box center [507, 369] width 283 height 352
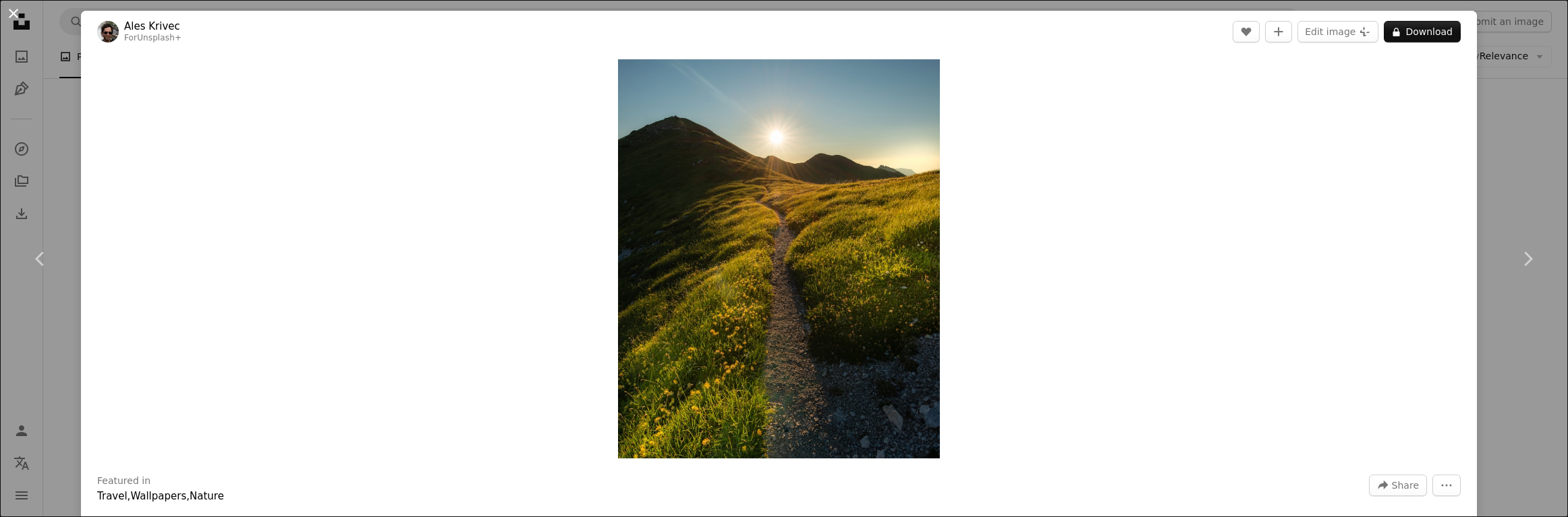
click at [14, 14] on button "An X shape" at bounding box center [14, 14] width 17 height 17
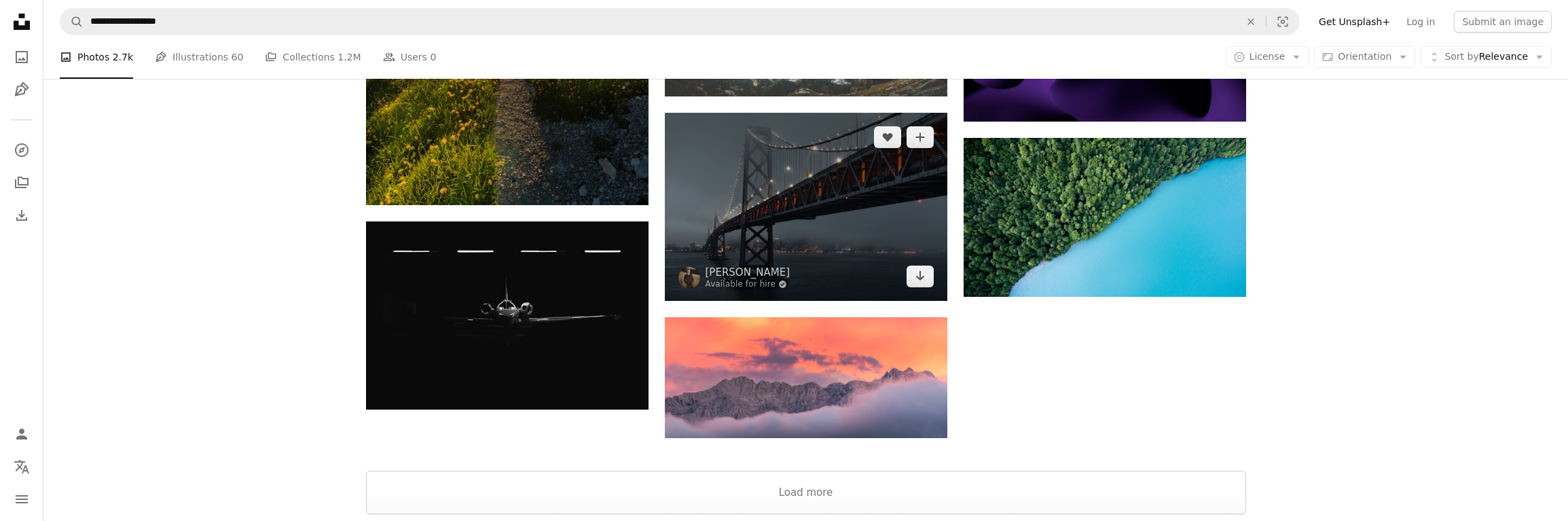
scroll to position [3465, 0]
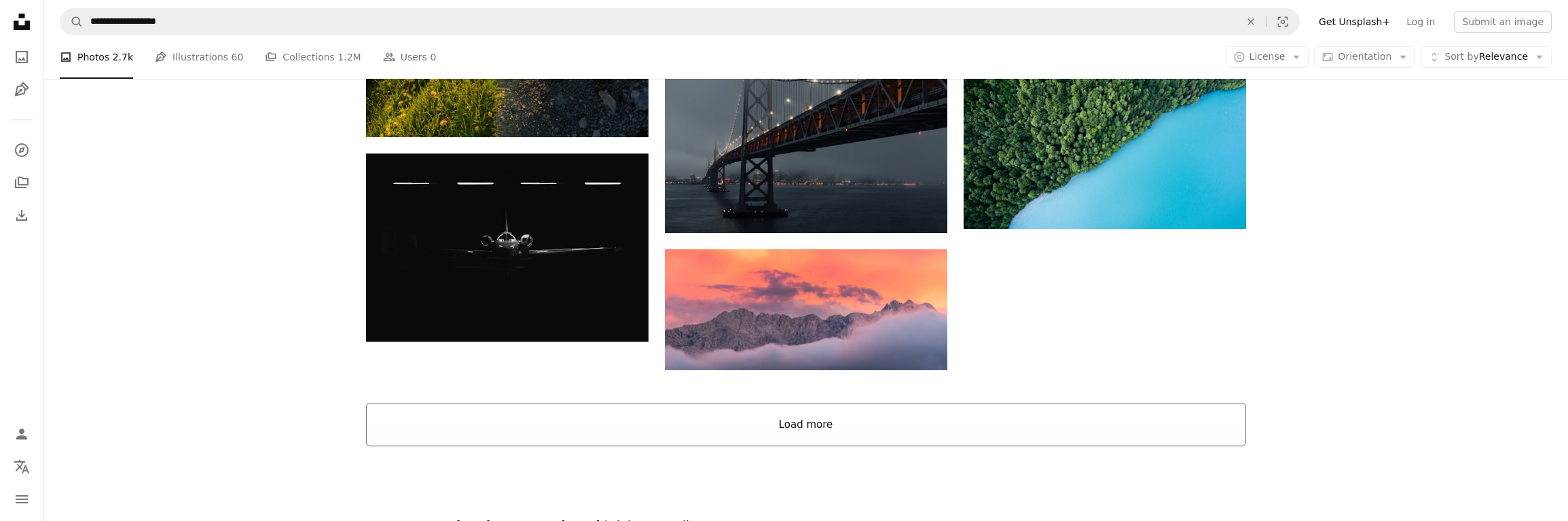
click at [806, 426] on button "Load more" at bounding box center [806, 424] width 881 height 43
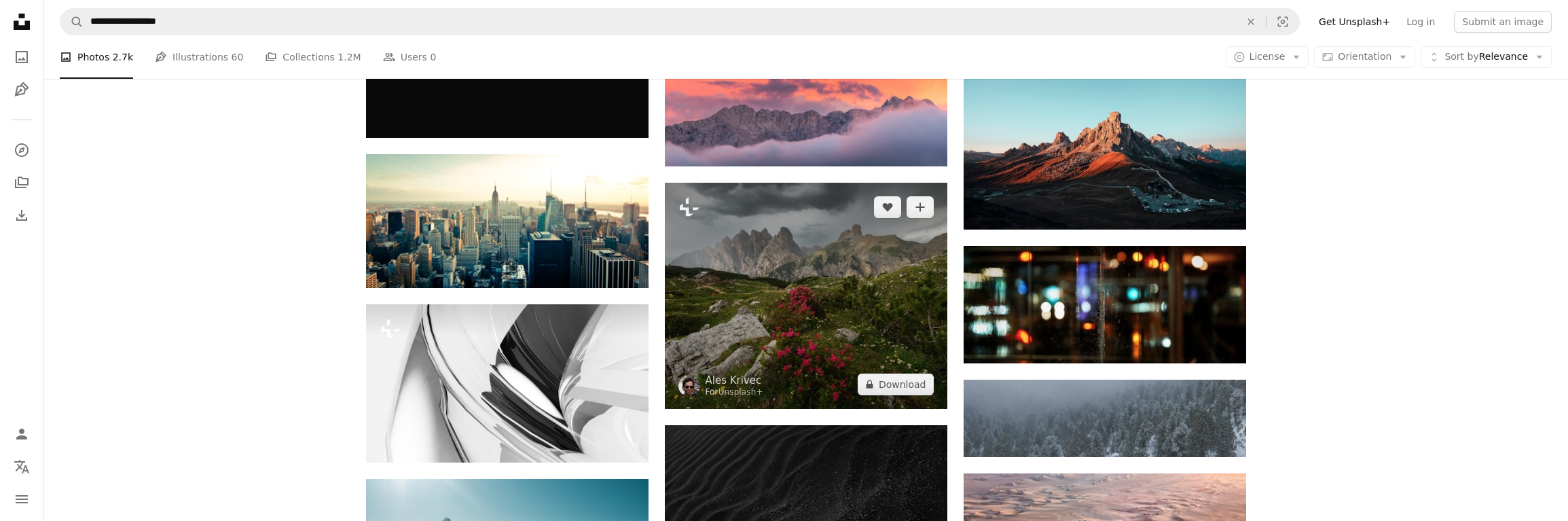
scroll to position [3738, 0]
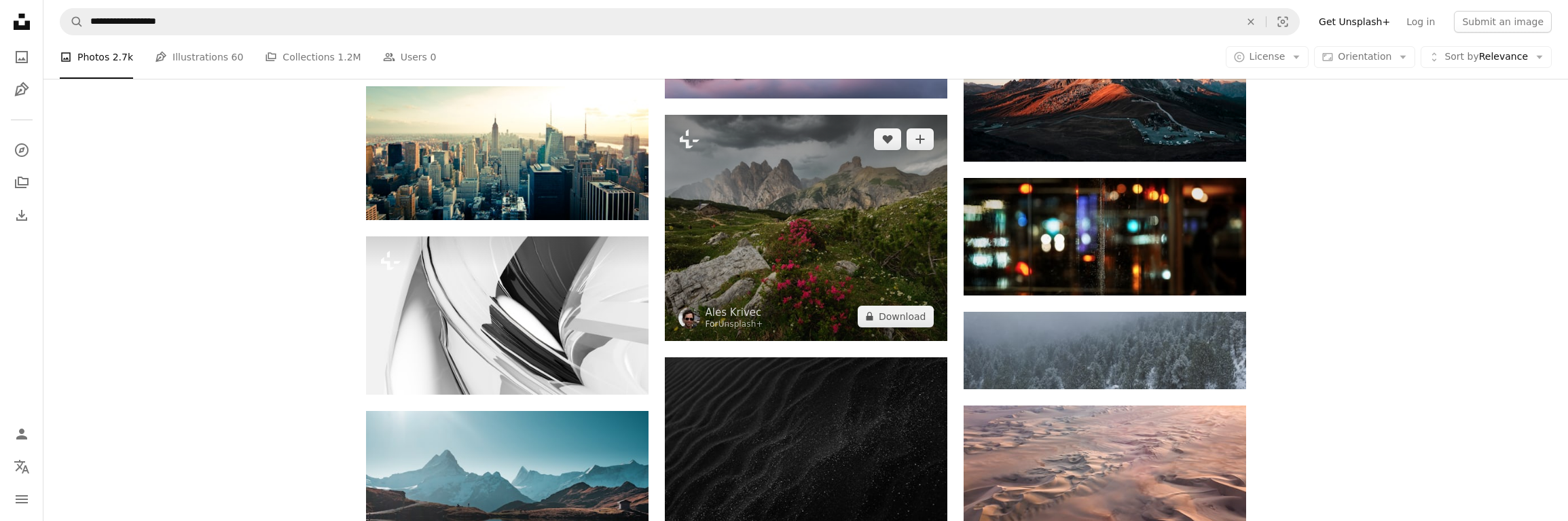
click at [793, 269] on img at bounding box center [806, 227] width 283 height 226
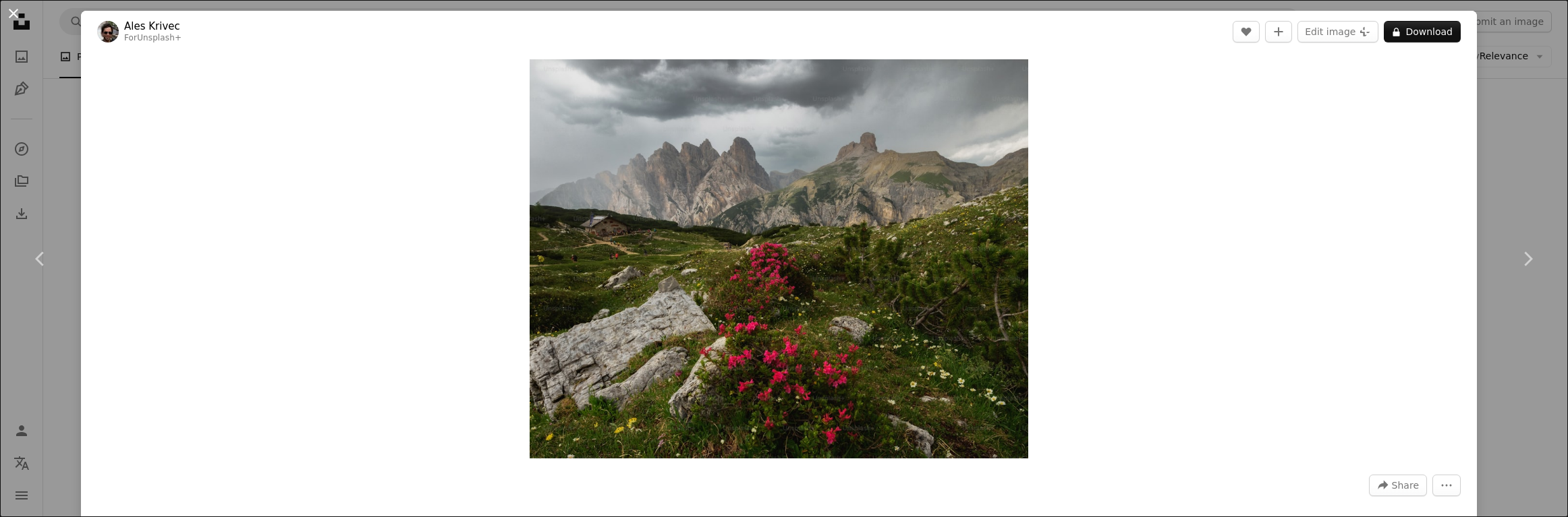
click at [12, 21] on button "An X shape" at bounding box center [14, 14] width 17 height 17
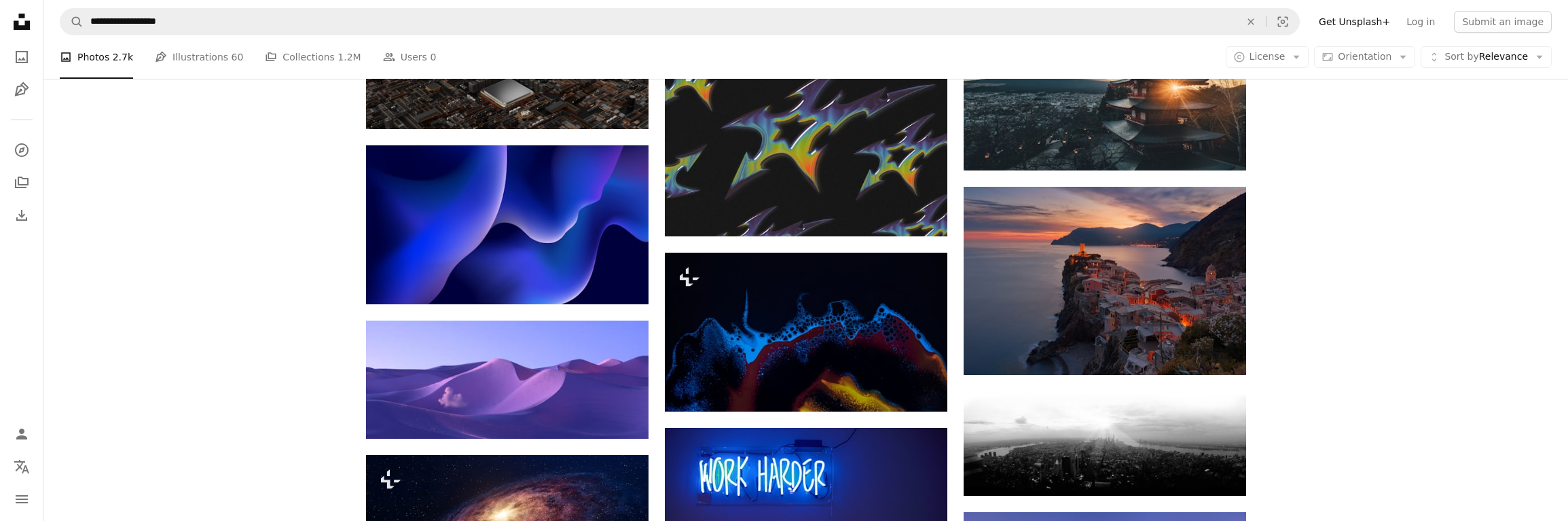
scroll to position [5504, 0]
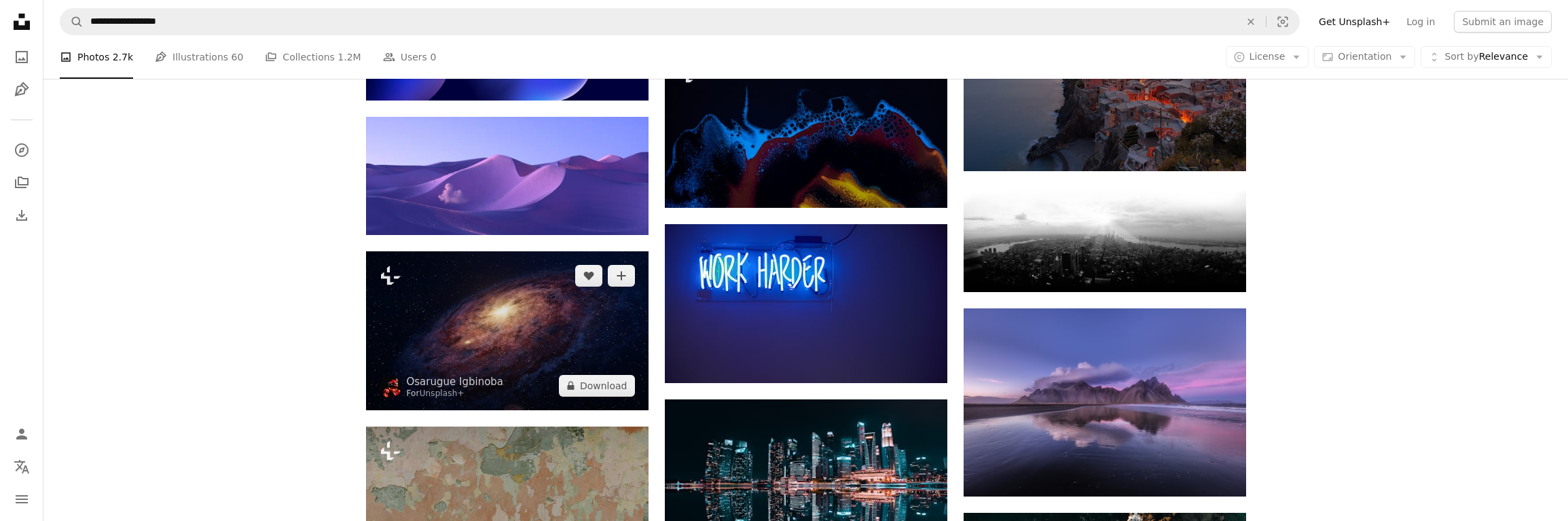
click at [508, 322] on img at bounding box center [507, 331] width 283 height 159
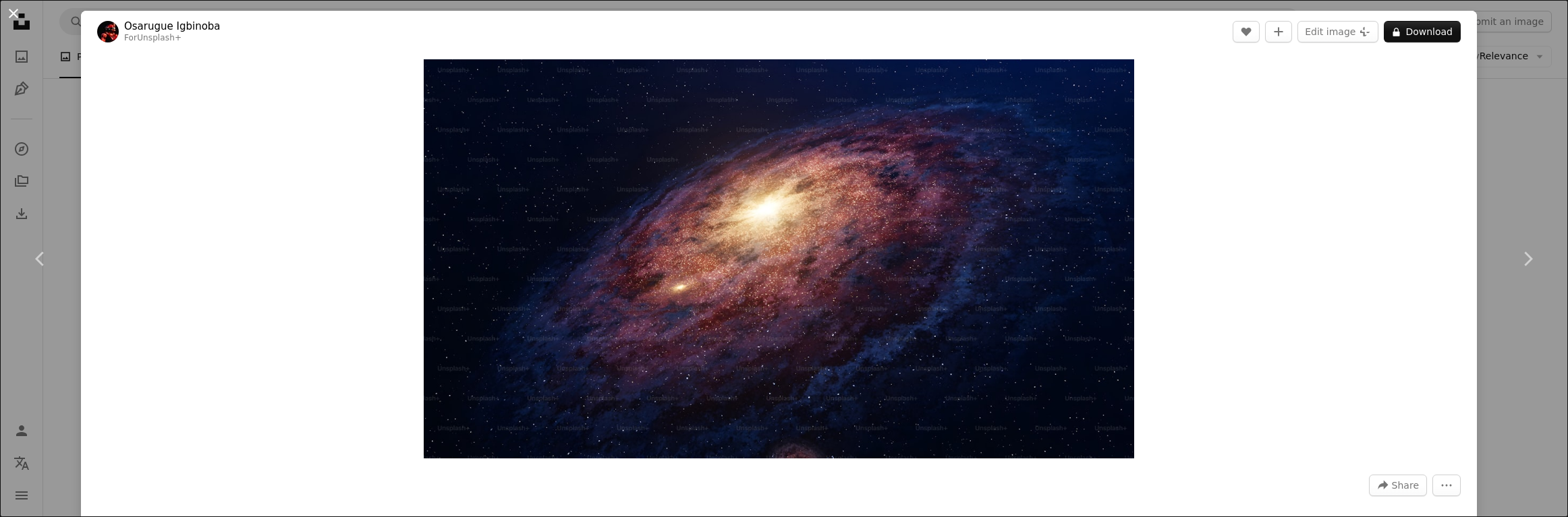
click at [13, 14] on button "An X shape" at bounding box center [14, 14] width 17 height 17
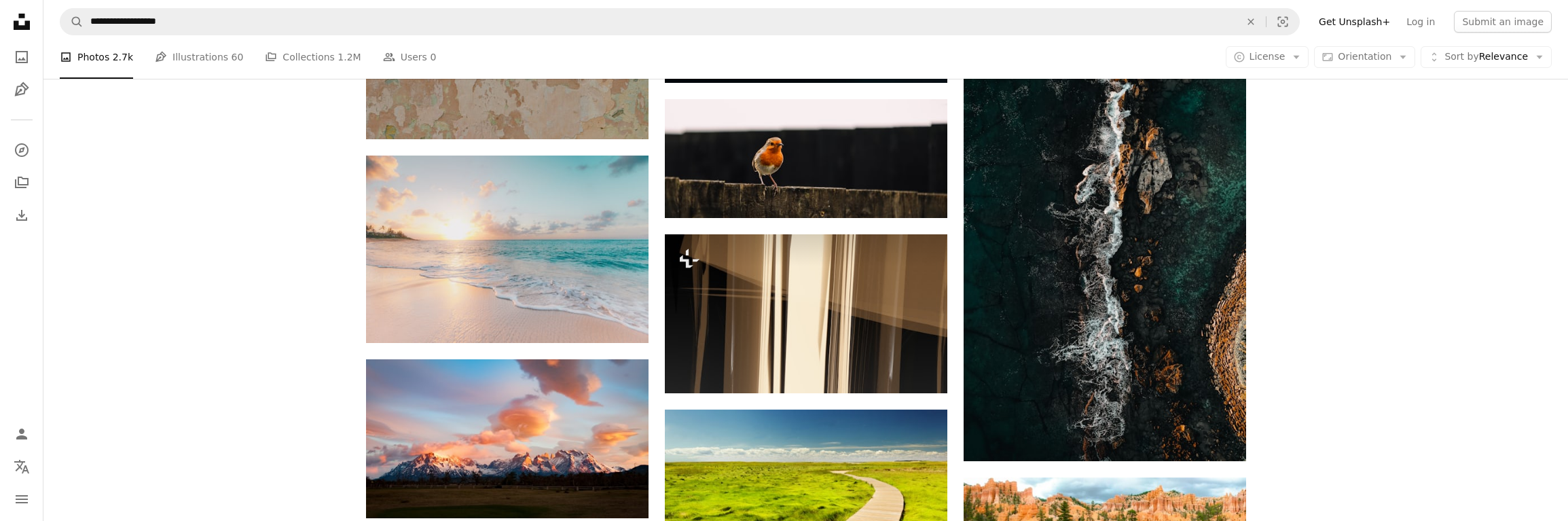
scroll to position [6184, 0]
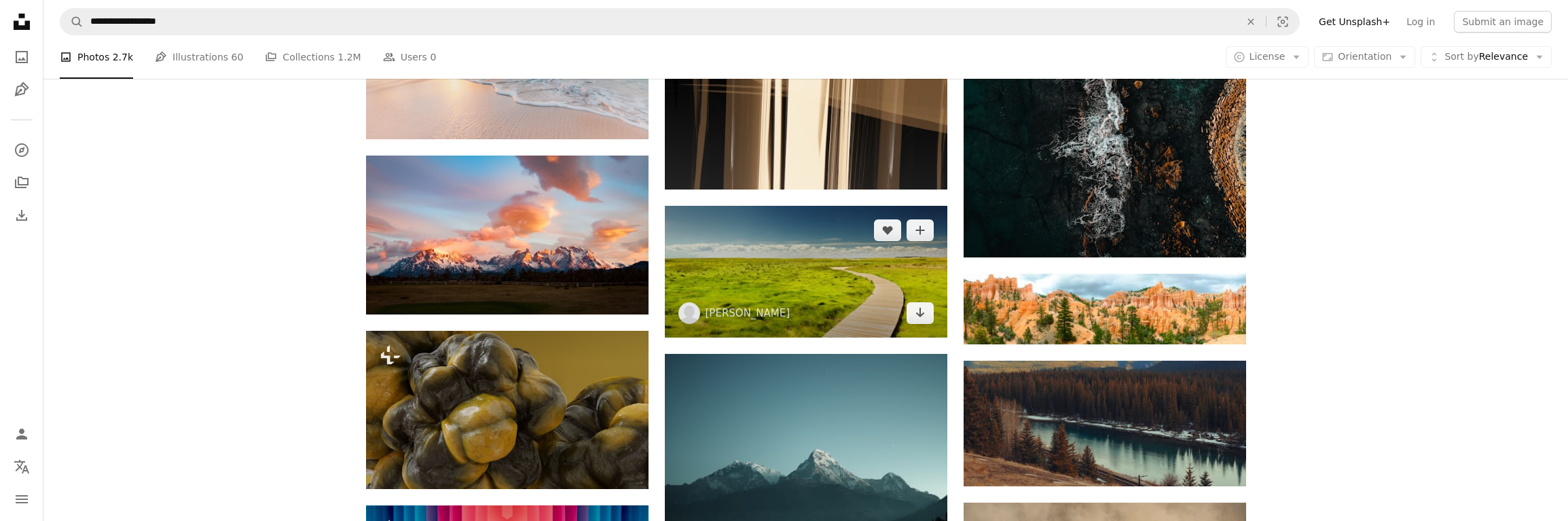
click at [812, 292] on img at bounding box center [806, 272] width 283 height 132
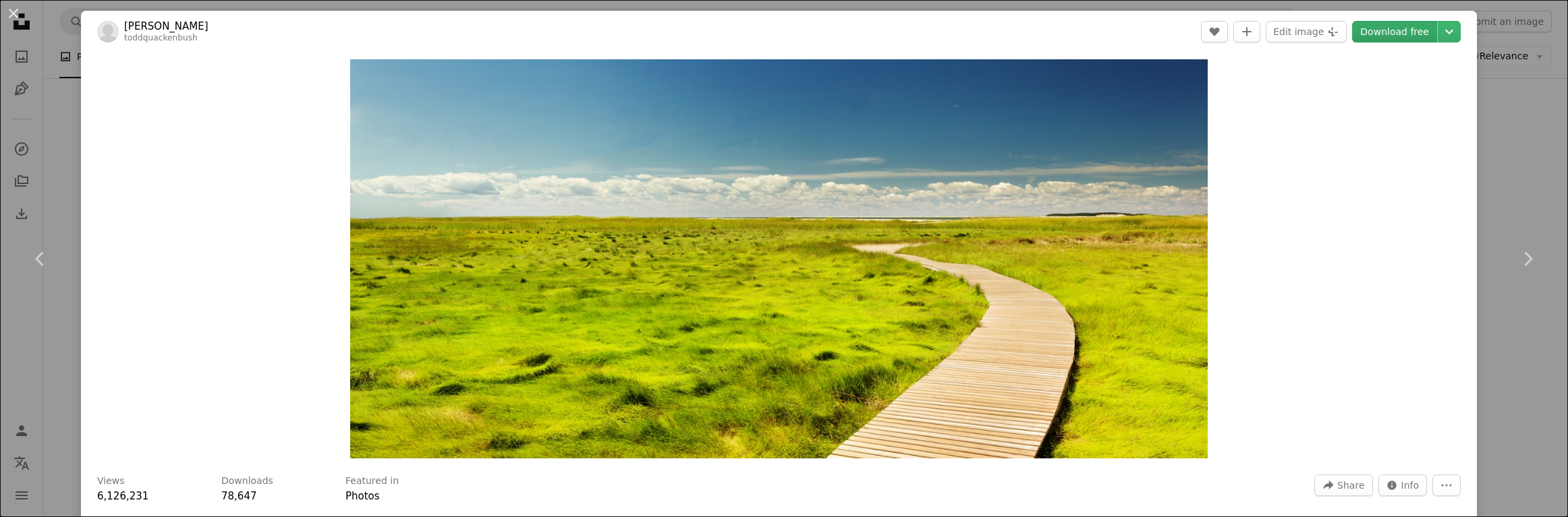
click at [1384, 32] on link "Download free" at bounding box center [1394, 31] width 85 height 22
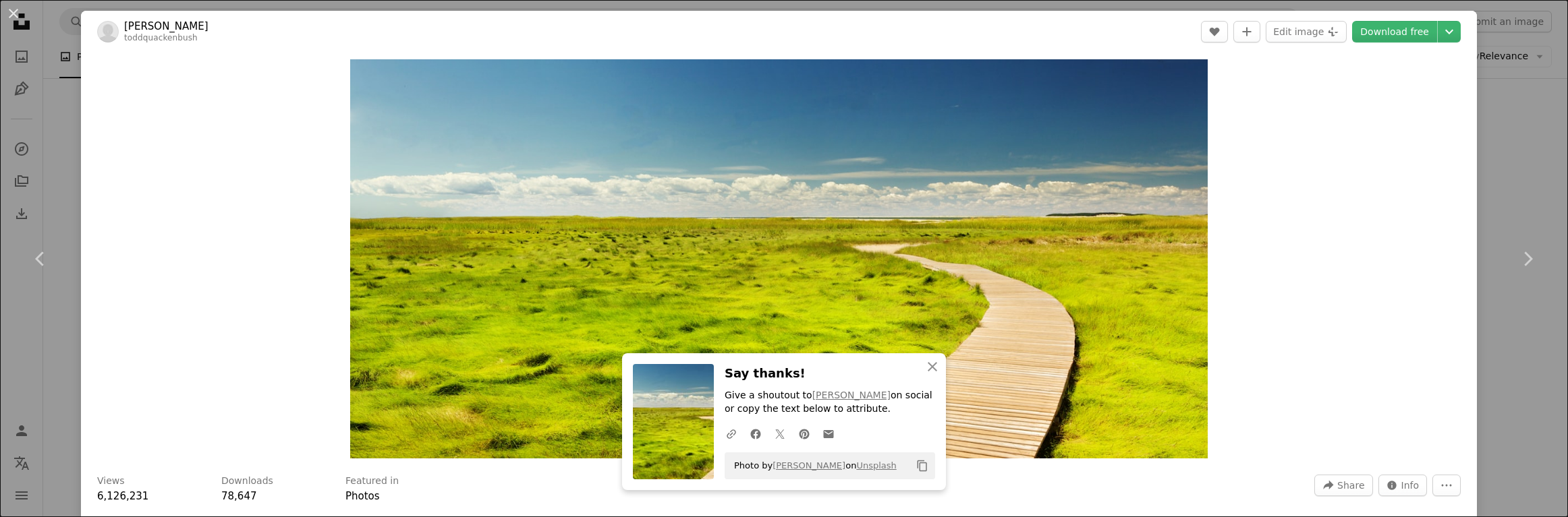
drag, startPoint x: 15, startPoint y: 13, endPoint x: 228, endPoint y: 114, distance: 235.7
click at [15, 13] on button "An X shape" at bounding box center [14, 14] width 17 height 17
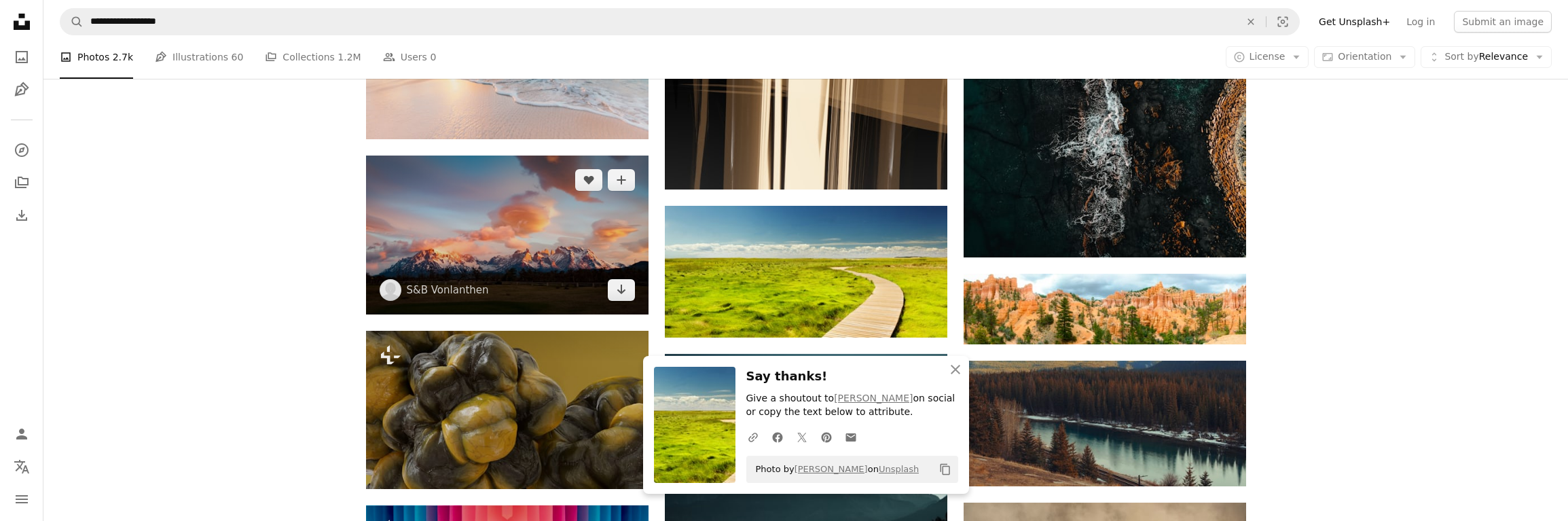
scroll to position [6456, 0]
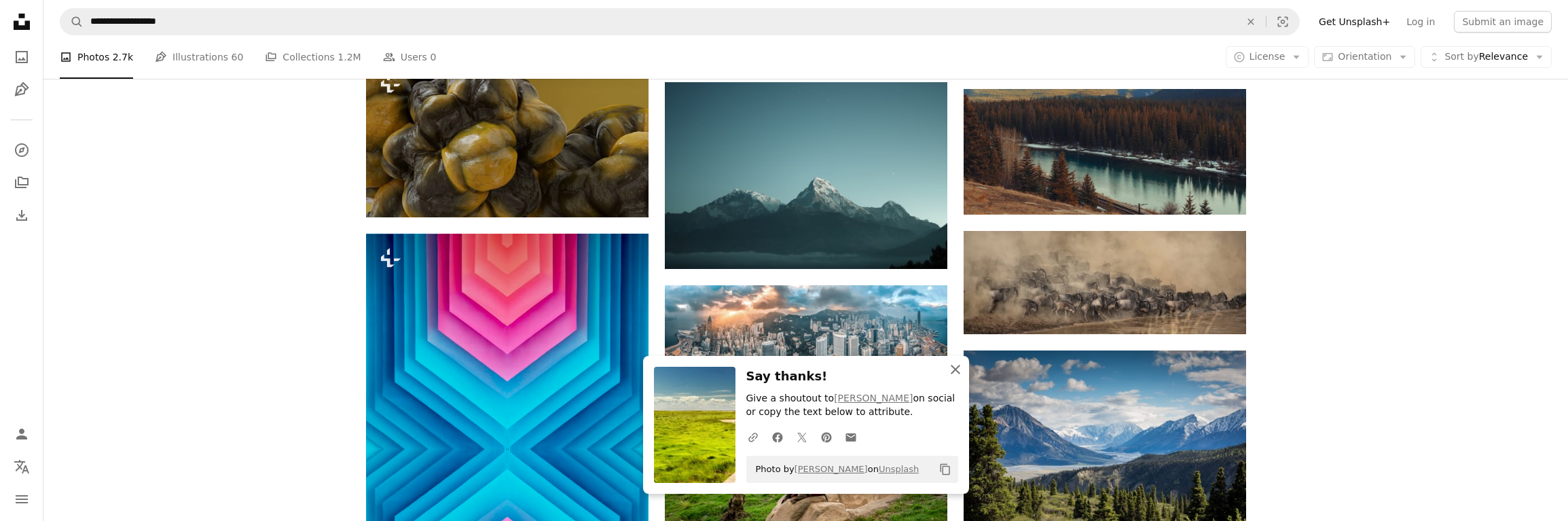
click at [957, 372] on icon "An X shape" at bounding box center [956, 369] width 17 height 17
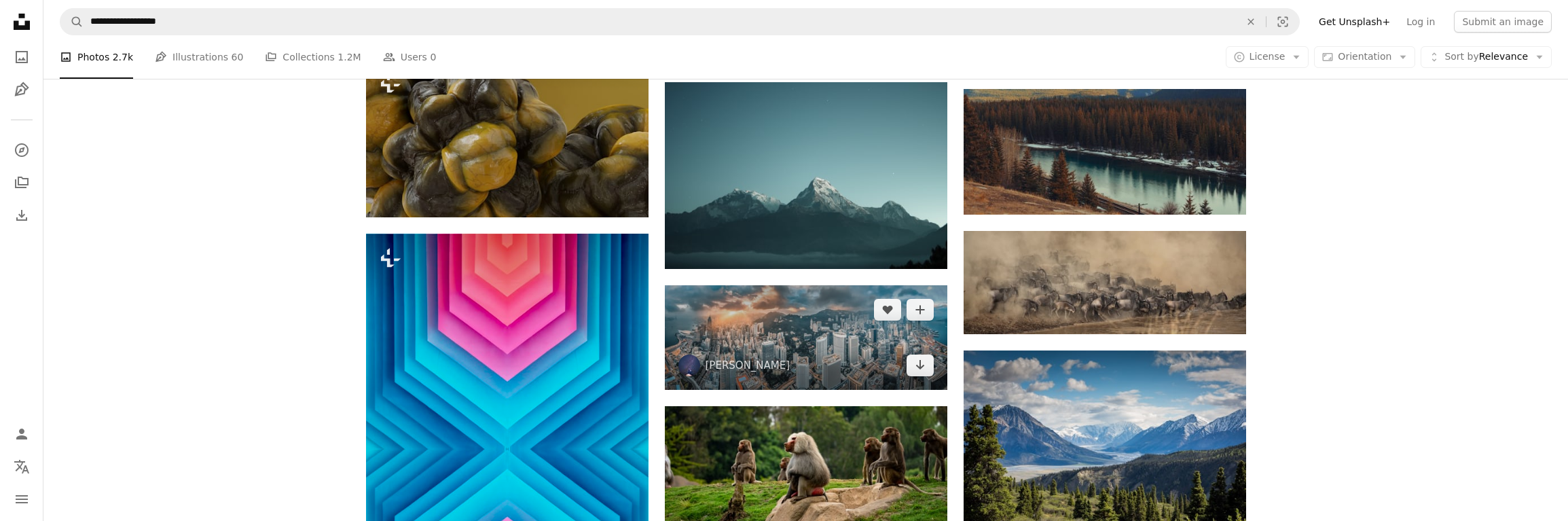
click at [775, 352] on img at bounding box center [806, 337] width 283 height 105
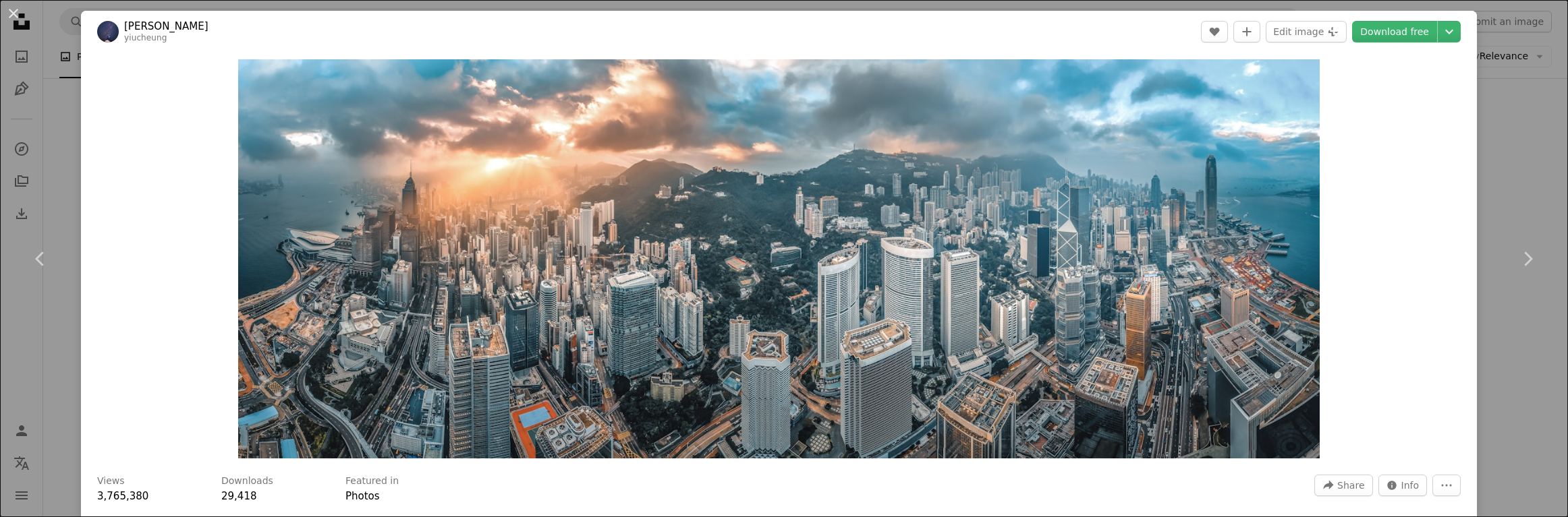
drag, startPoint x: 15, startPoint y: 12, endPoint x: 537, endPoint y: 122, distance: 533.5
click at [14, 12] on button "An X shape" at bounding box center [14, 14] width 17 height 17
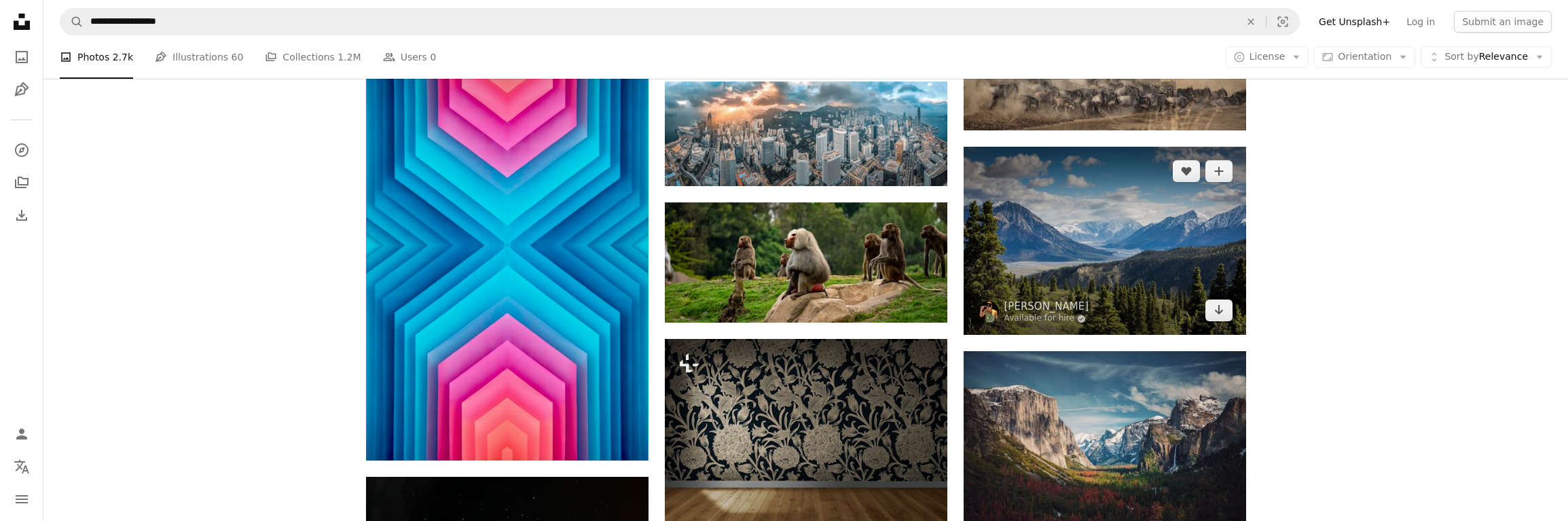
scroll to position [6728, 0]
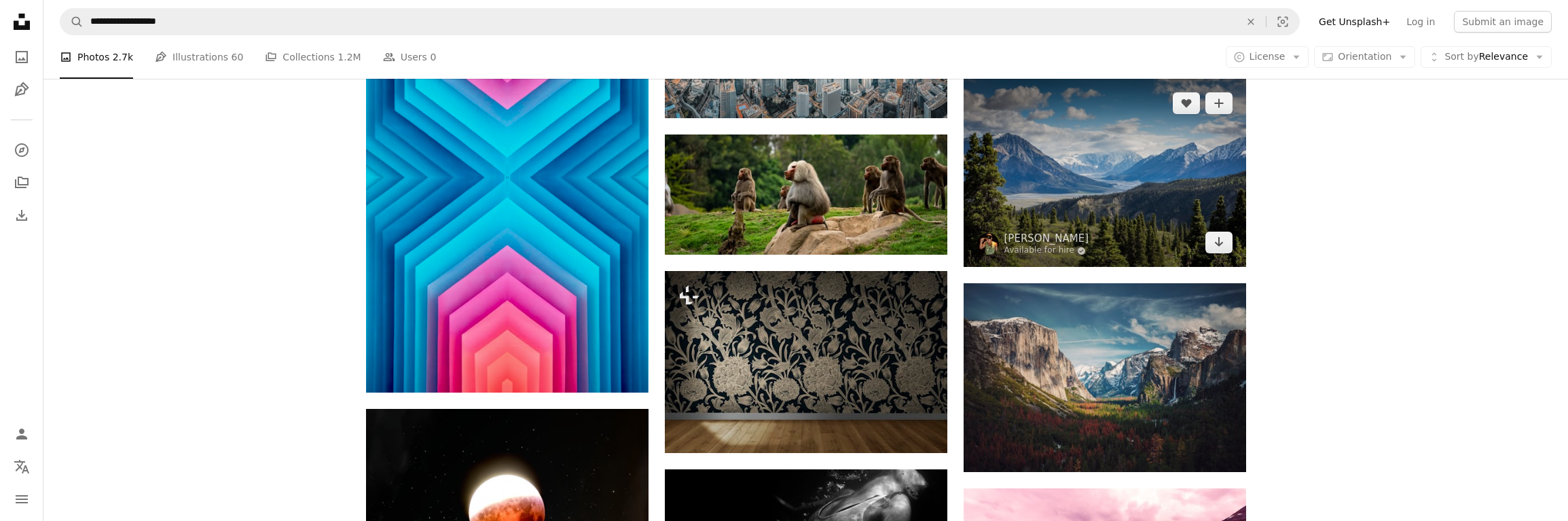
click at [1065, 181] on img at bounding box center [1105, 173] width 283 height 188
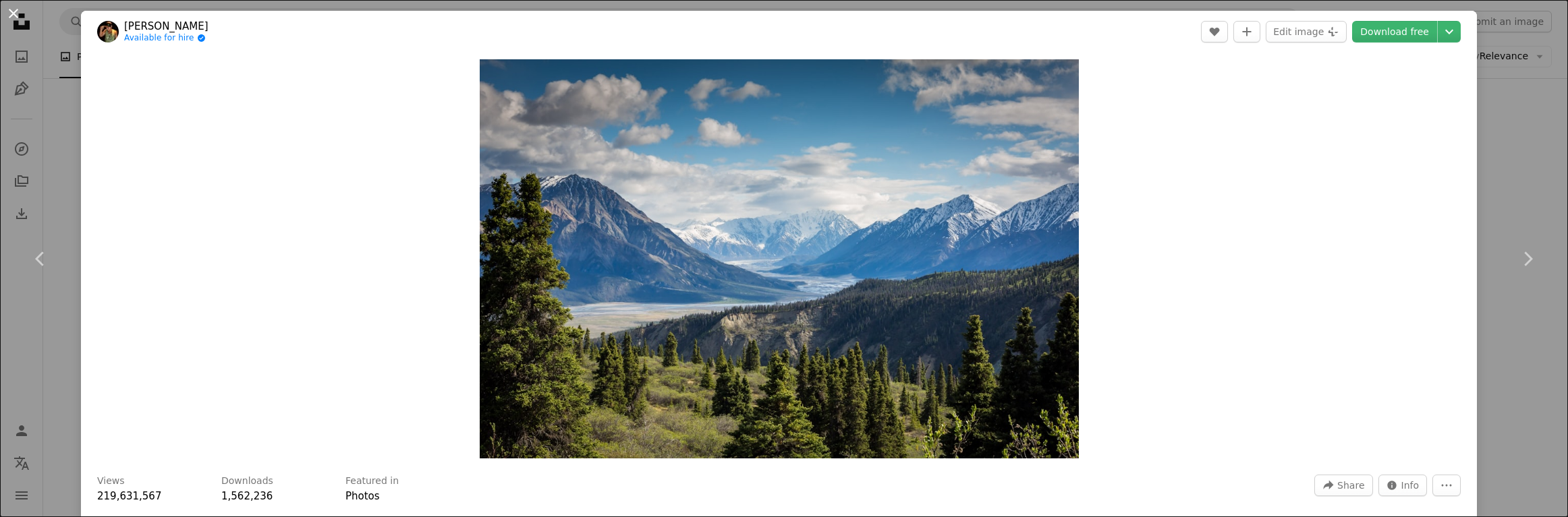
click at [11, 17] on button "An X shape" at bounding box center [14, 14] width 17 height 17
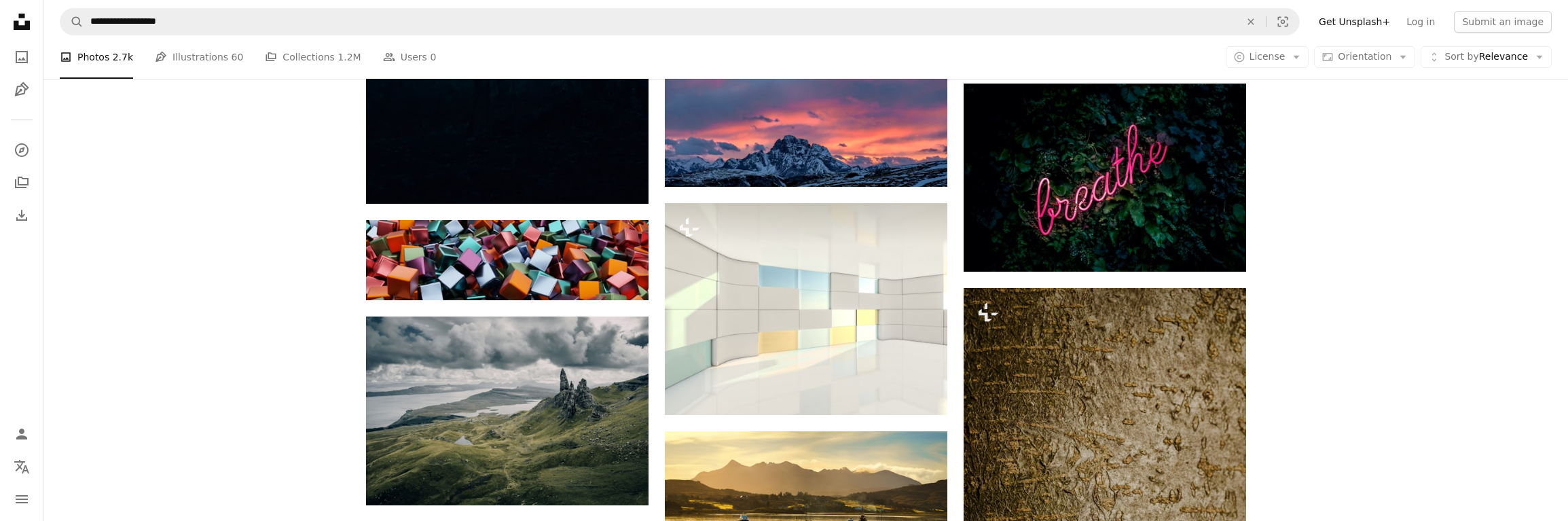
scroll to position [12165, 0]
